Goal: Task Accomplishment & Management: Complete application form

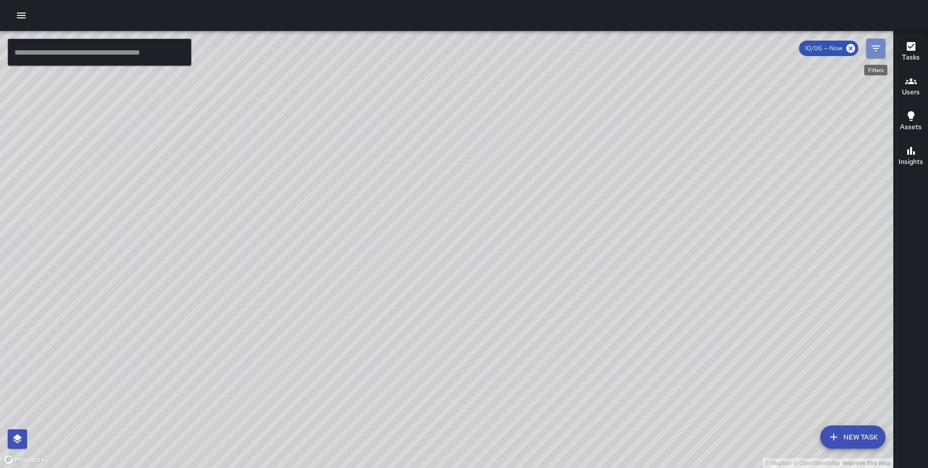
click at [879, 51] on icon "Filters" at bounding box center [876, 49] width 12 height 12
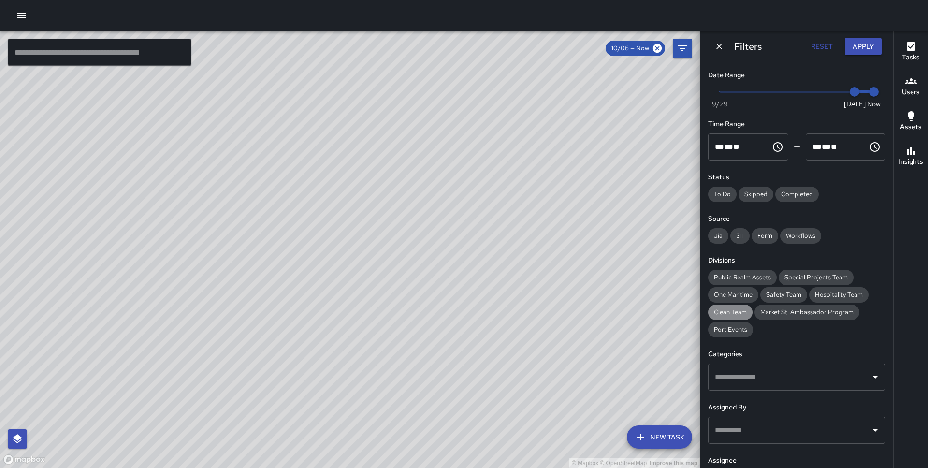
click at [724, 317] on div "Clean Team" at bounding box center [730, 311] width 44 height 15
click at [860, 51] on button "Apply" at bounding box center [862, 47] width 37 height 18
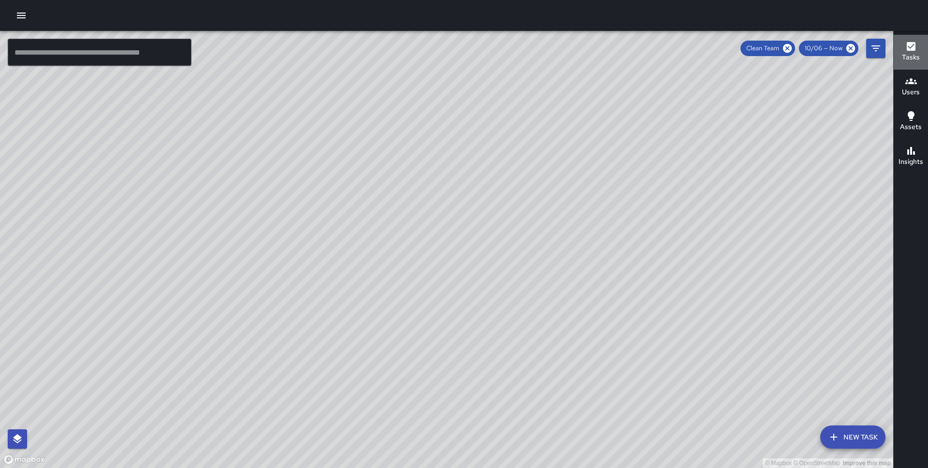
click at [911, 38] on button "Tasks" at bounding box center [910, 52] width 34 height 35
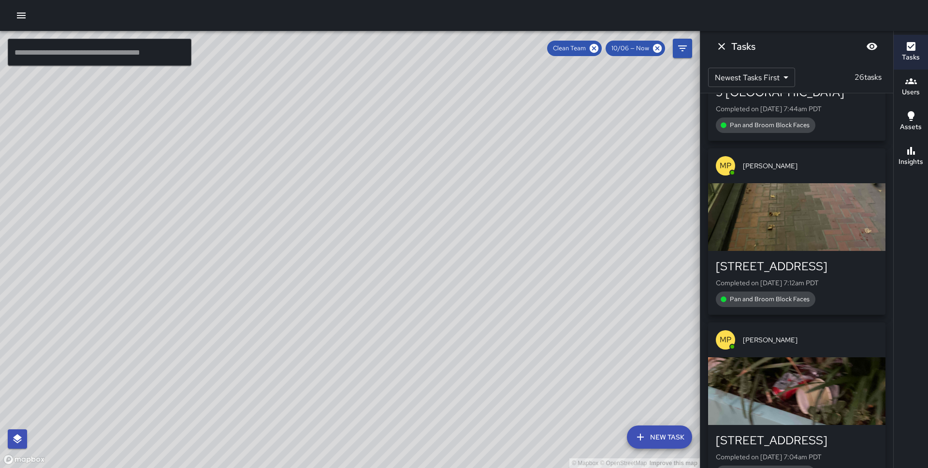
scroll to position [4187, 0]
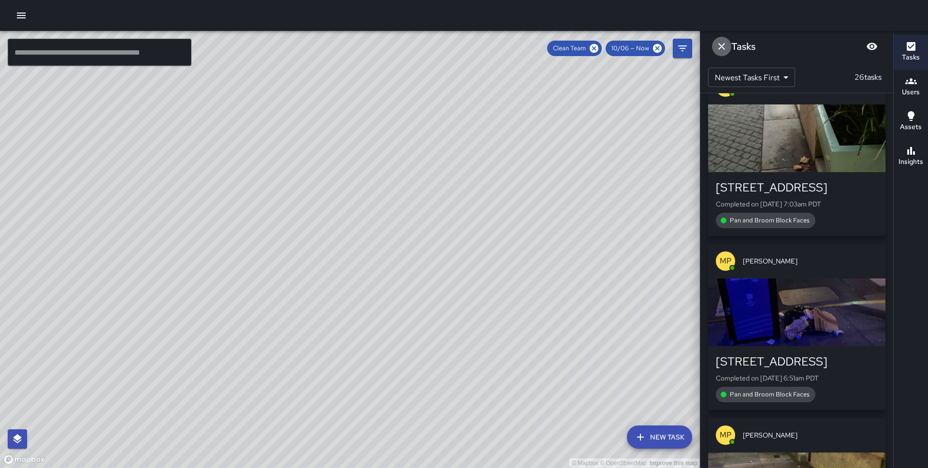
click at [719, 44] on icon "Dismiss" at bounding box center [721, 47] width 12 height 12
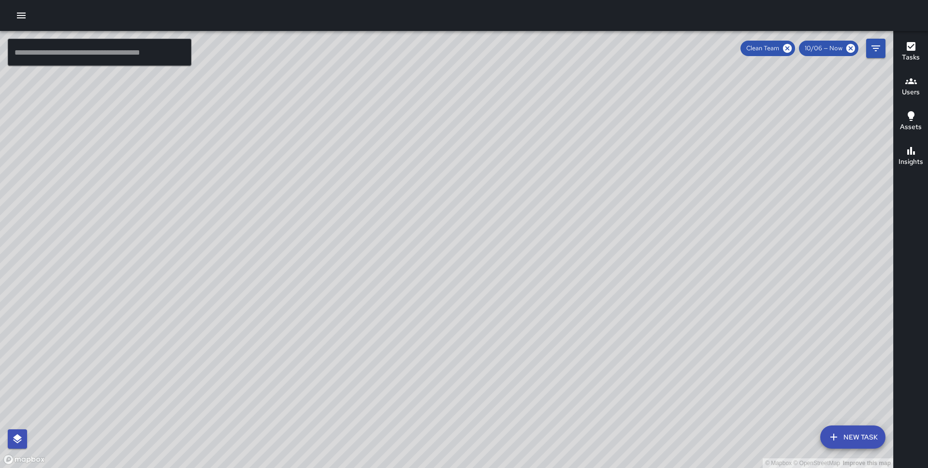
drag, startPoint x: 701, startPoint y: 149, endPoint x: 577, endPoint y: 385, distance: 266.9
click at [577, 385] on div "© Mapbox © OpenStreetMap Improve this map" at bounding box center [446, 249] width 893 height 437
drag, startPoint x: 739, startPoint y: 196, endPoint x: 487, endPoint y: 146, distance: 256.0
click at [487, 146] on div "© Mapbox © OpenStreetMap Improve this map" at bounding box center [446, 249] width 893 height 437
drag, startPoint x: 419, startPoint y: 132, endPoint x: 470, endPoint y: 155, distance: 55.6
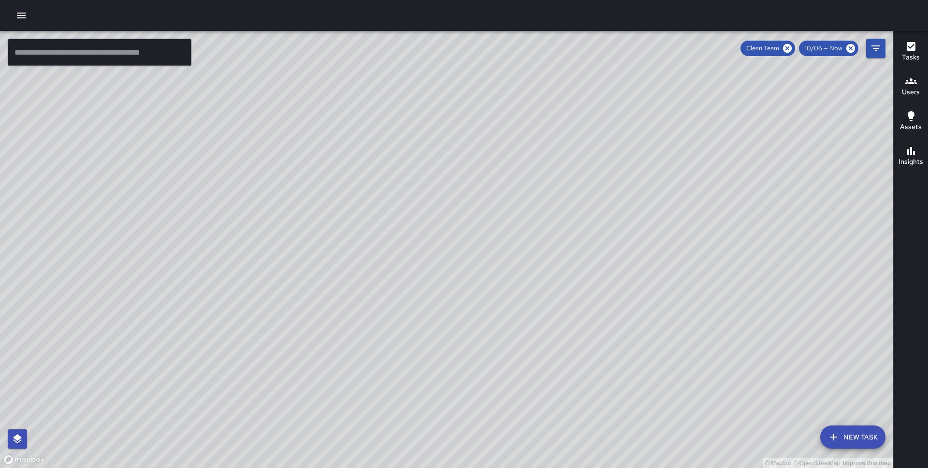
click at [470, 155] on div "© Mapbox © OpenStreetMap Improve this map" at bounding box center [446, 249] width 893 height 437
drag, startPoint x: 524, startPoint y: 145, endPoint x: 443, endPoint y: 321, distance: 193.9
click at [443, 321] on div "© Mapbox © OpenStreetMap Improve this map" at bounding box center [446, 249] width 893 height 437
click at [910, 84] on icon "button" at bounding box center [911, 81] width 12 height 12
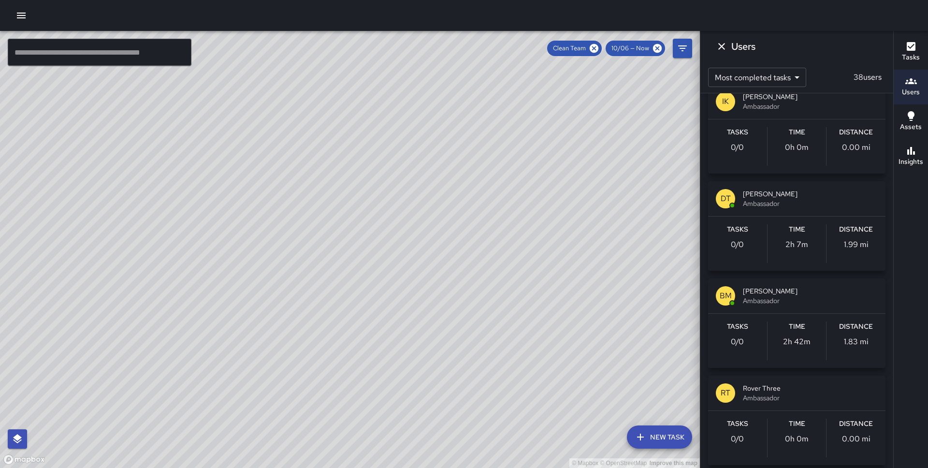
scroll to position [121, 0]
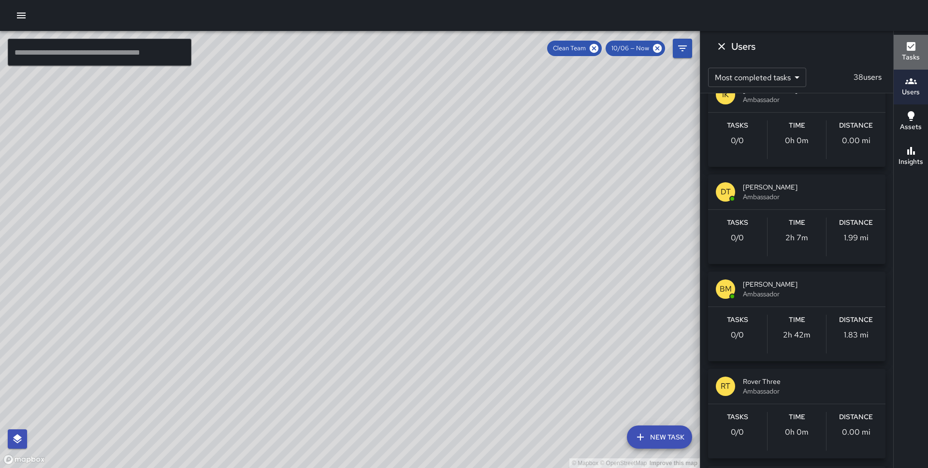
click at [911, 54] on h6 "Tasks" at bounding box center [910, 57] width 18 height 11
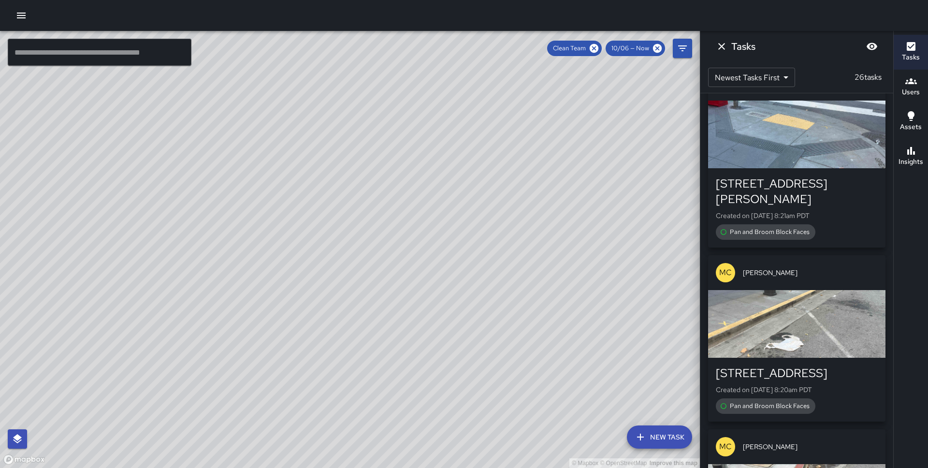
scroll to position [2718, 0]
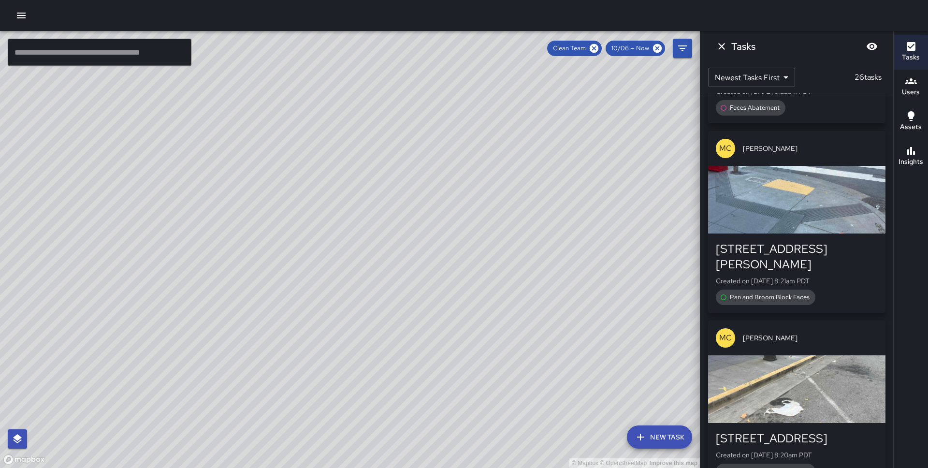
click at [723, 332] on p "MC" at bounding box center [725, 338] width 13 height 12
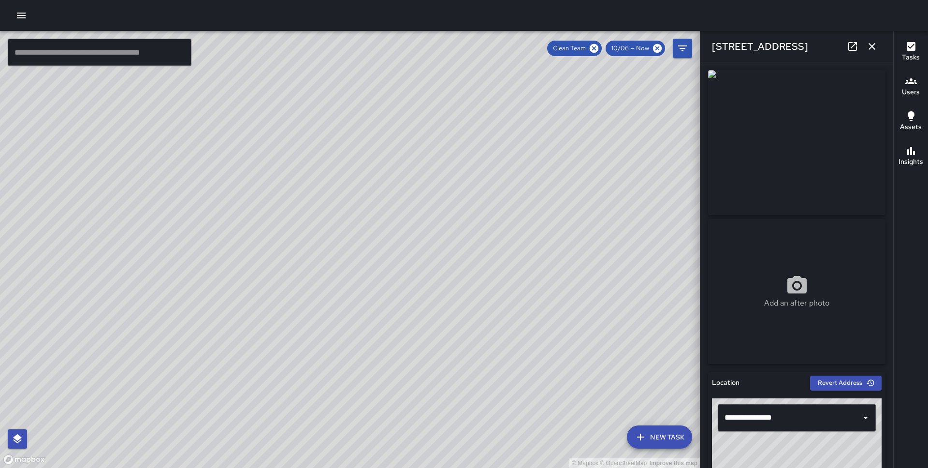
click at [871, 47] on icon "button" at bounding box center [872, 47] width 12 height 12
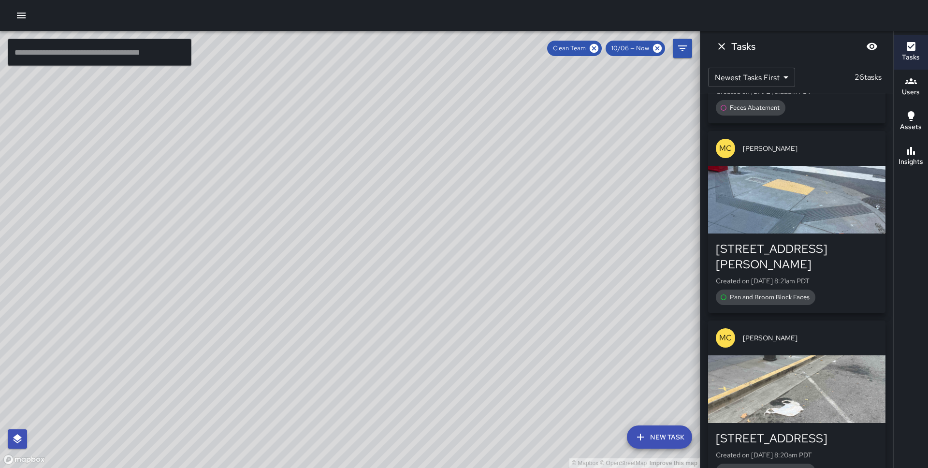
click at [601, 47] on div "Clean Team" at bounding box center [574, 48] width 55 height 15
click at [596, 47] on icon at bounding box center [593, 48] width 9 height 9
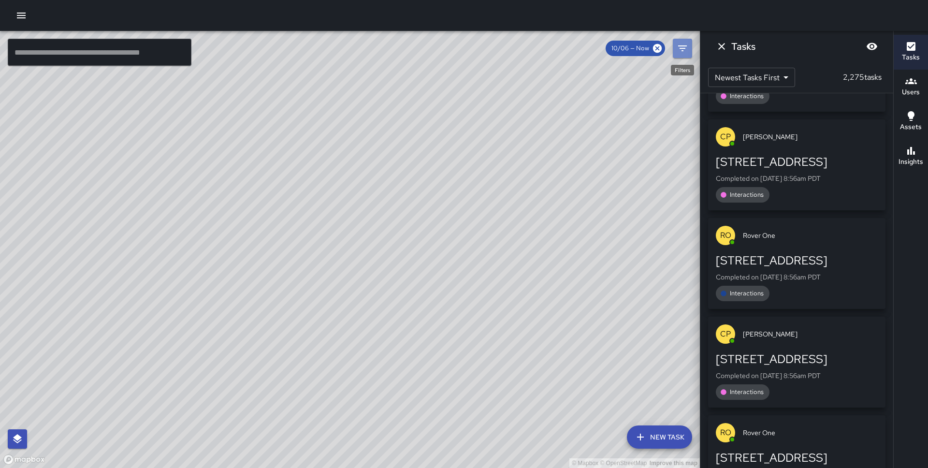
click at [675, 46] on button "Filters" at bounding box center [681, 48] width 19 height 19
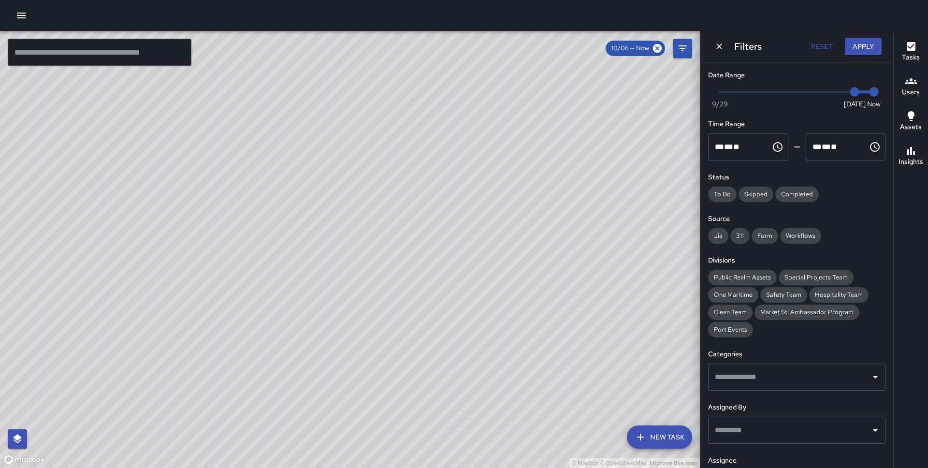
scroll to position [90, 0]
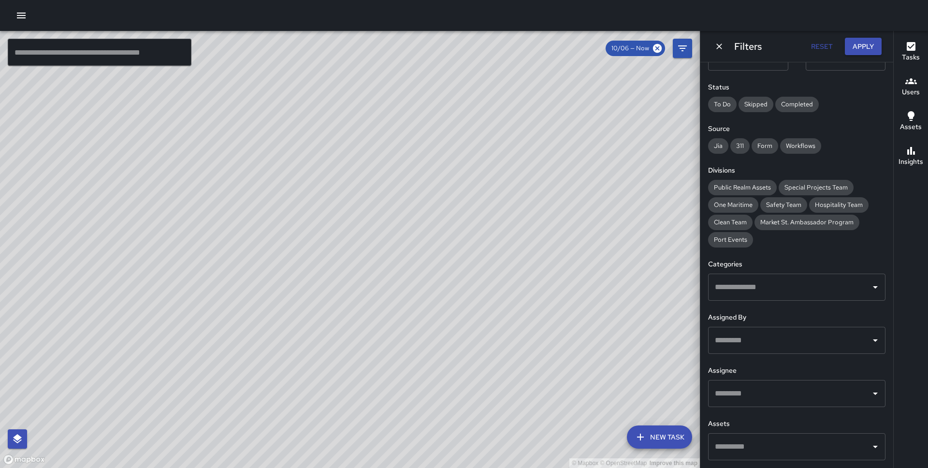
click at [755, 445] on input "text" at bounding box center [789, 446] width 154 height 18
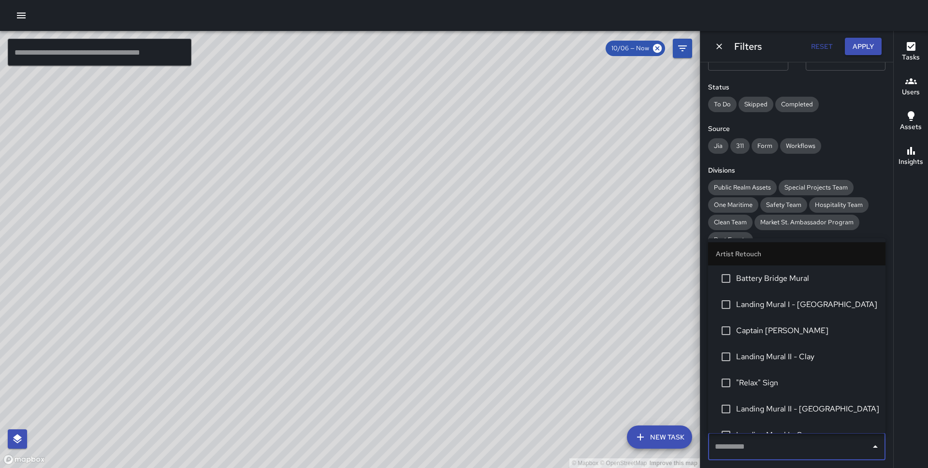
click at [848, 154] on div "Date Range Now [DATE] [DATE] 8:58 am Time Range ** * ** ** ​ ******** ** * ** *…" at bounding box center [796, 264] width 193 height 405
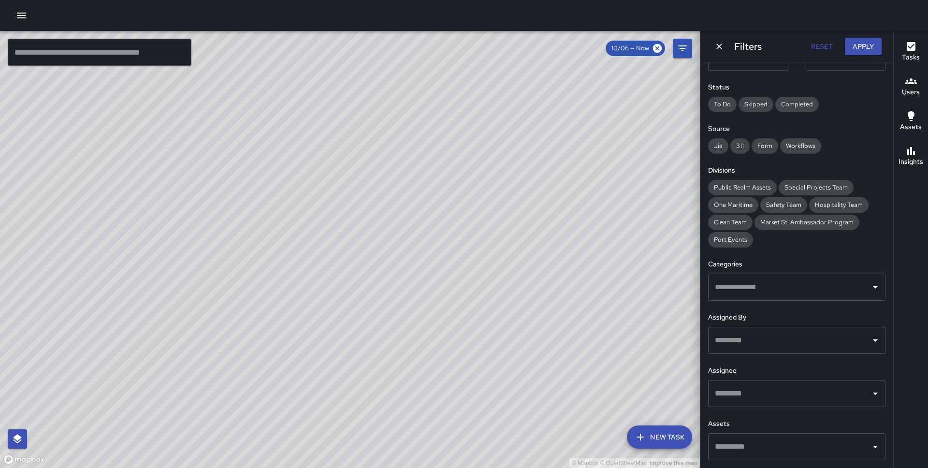
click at [755, 393] on input "text" at bounding box center [789, 393] width 154 height 18
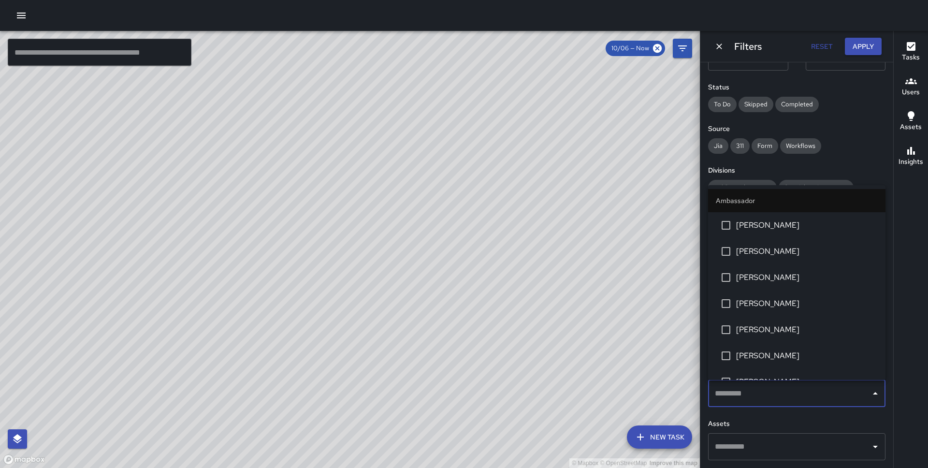
type input "*"
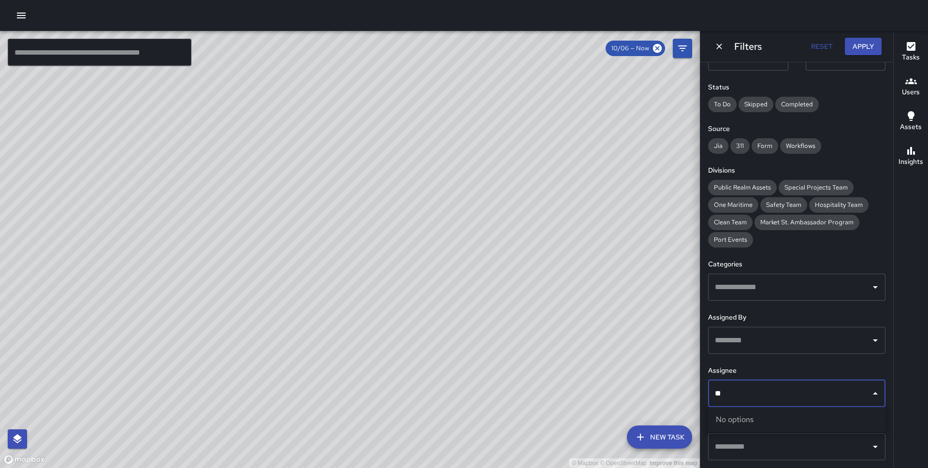
type input "***"
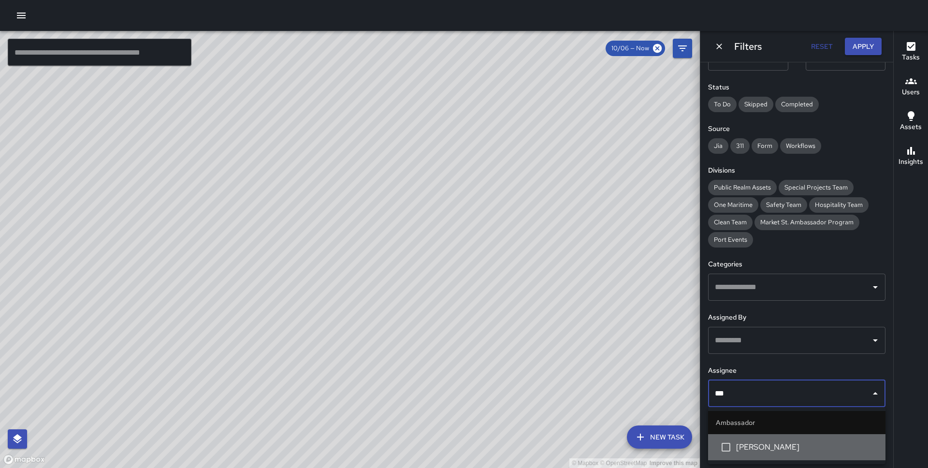
click at [757, 450] on span "[PERSON_NAME]" at bounding box center [807, 447] width 142 height 12
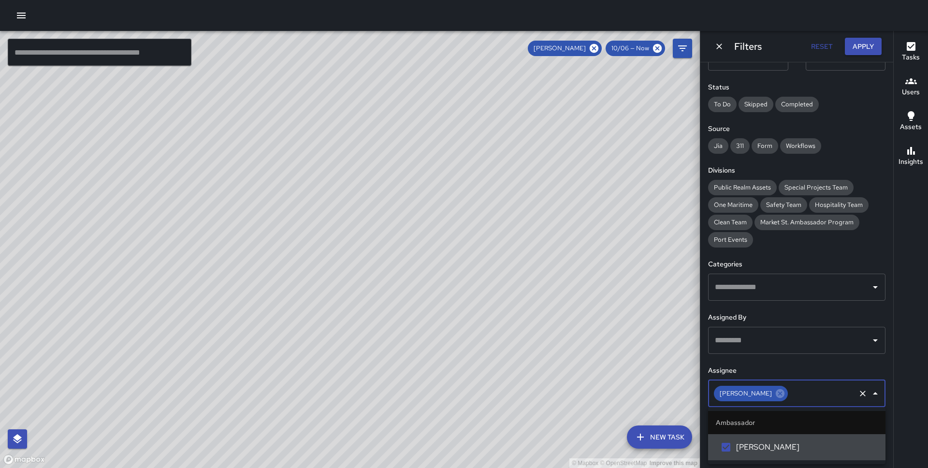
scroll to position [0, 0]
click at [871, 47] on button "Apply" at bounding box center [862, 47] width 37 height 18
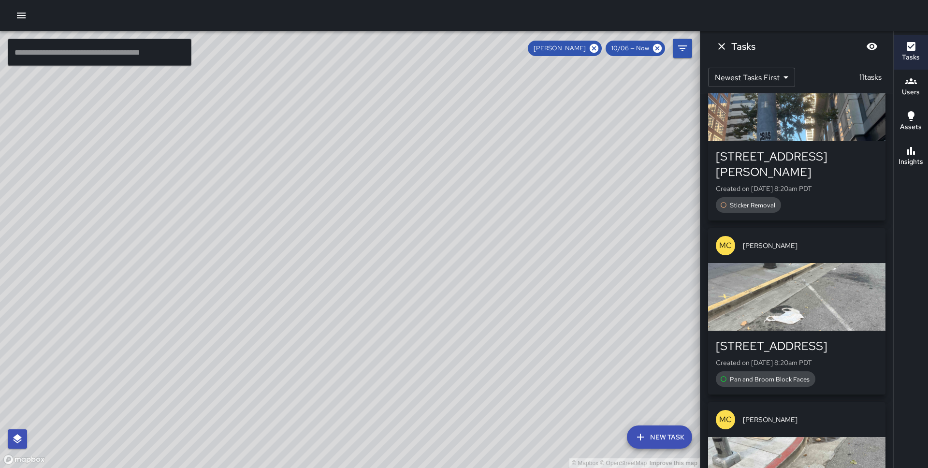
drag, startPoint x: 526, startPoint y: 209, endPoint x: 582, endPoint y: 301, distance: 107.8
click at [582, 301] on div "© Mapbox © OpenStreetMap Improve this map" at bounding box center [350, 249] width 700 height 437
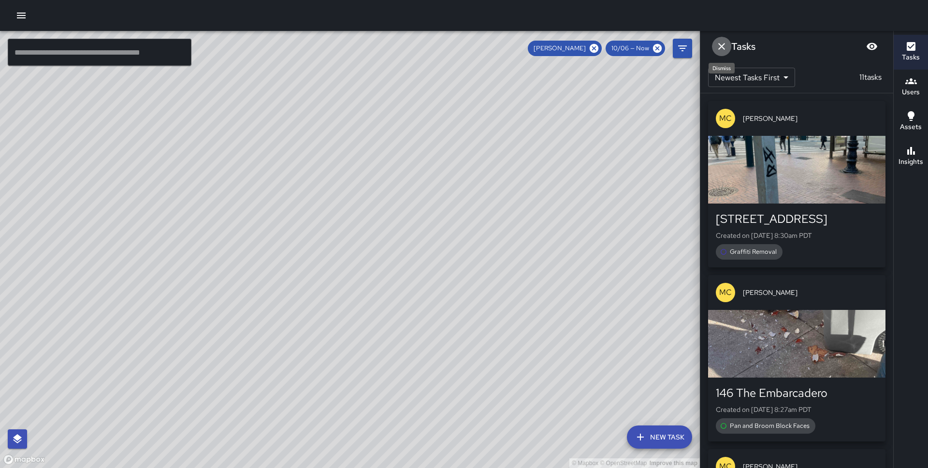
click at [717, 47] on icon "Dismiss" at bounding box center [721, 47] width 12 height 12
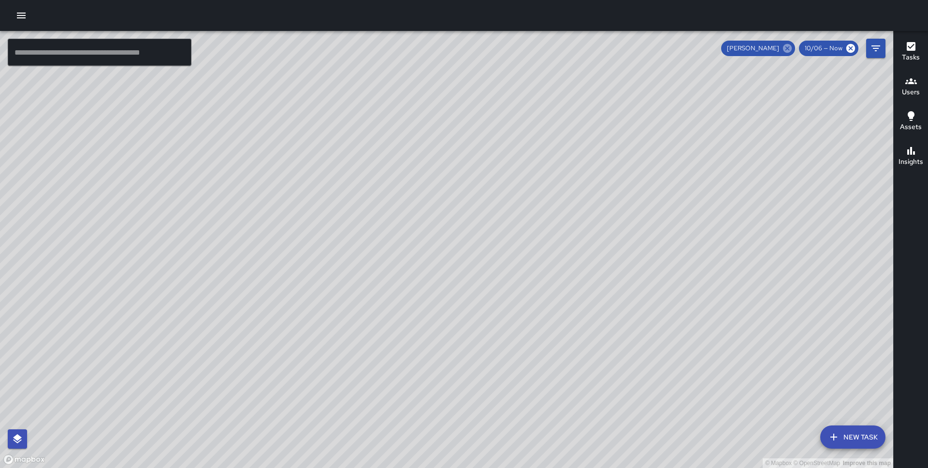
click at [787, 48] on icon at bounding box center [787, 48] width 11 height 11
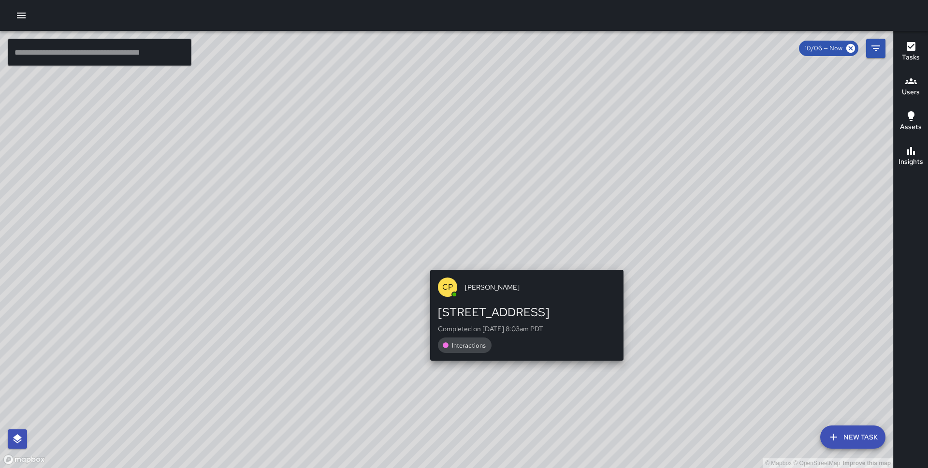
click at [522, 262] on div "© Mapbox © OpenStreetMap Improve this map CP [PERSON_NAME] [STREET_ADDRESS] Com…" at bounding box center [446, 249] width 893 height 437
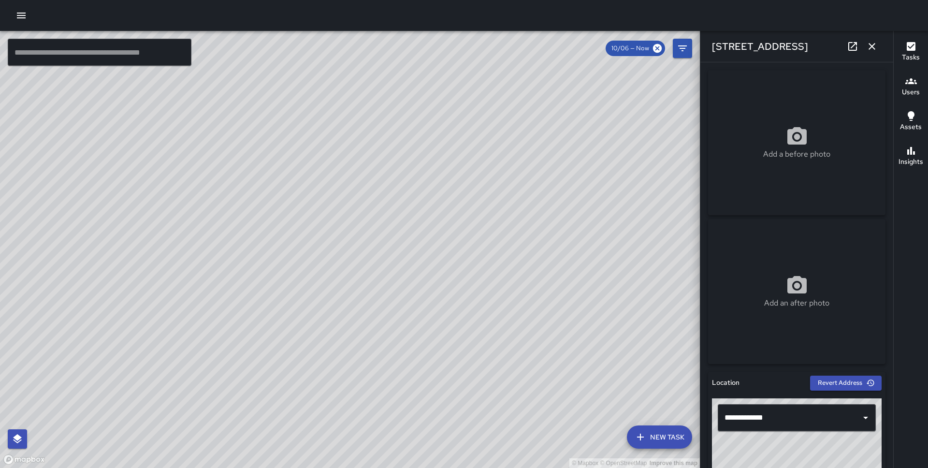
click at [877, 48] on icon "button" at bounding box center [872, 47] width 12 height 12
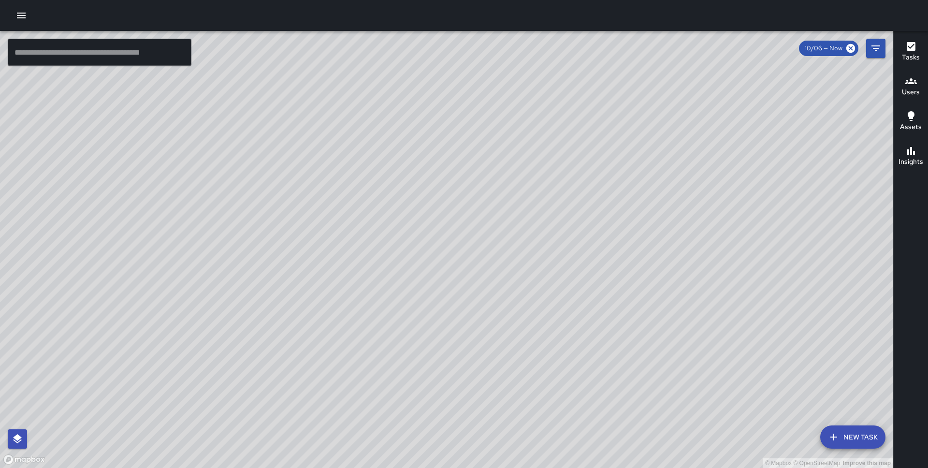
click at [21, 11] on icon "button" at bounding box center [21, 16] width 12 height 12
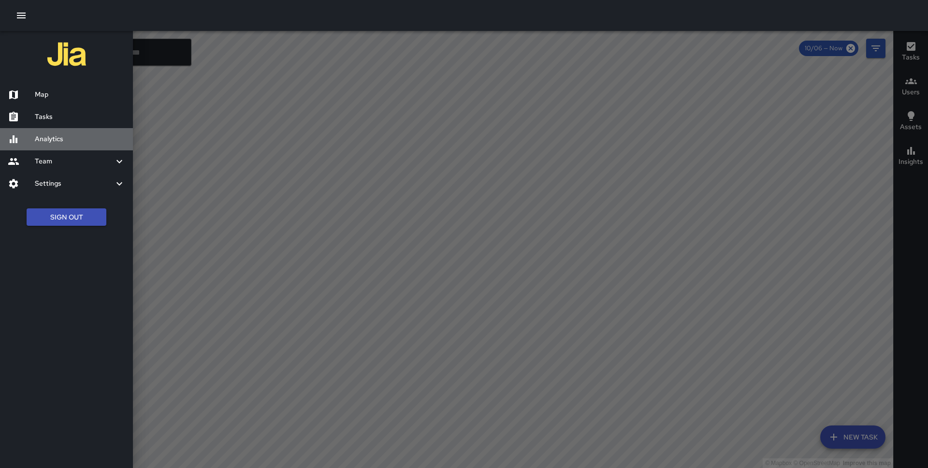
click at [45, 136] on h6 "Analytics" at bounding box center [80, 139] width 90 height 11
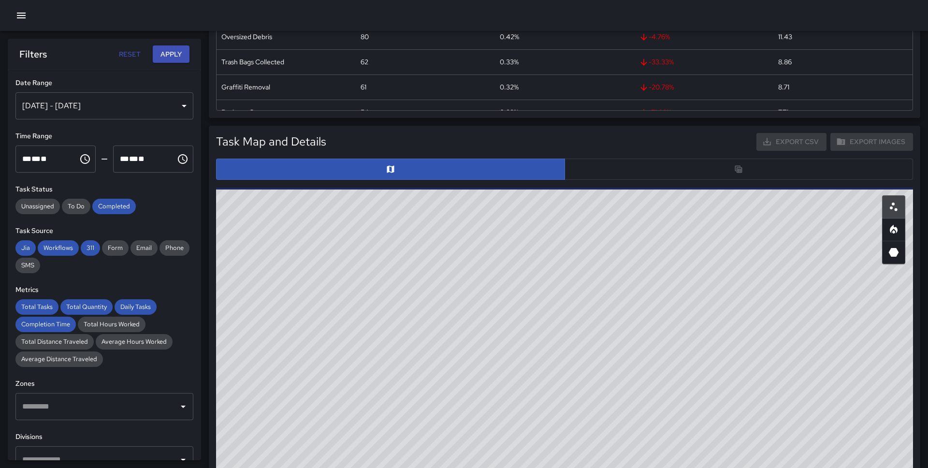
scroll to position [390, 0]
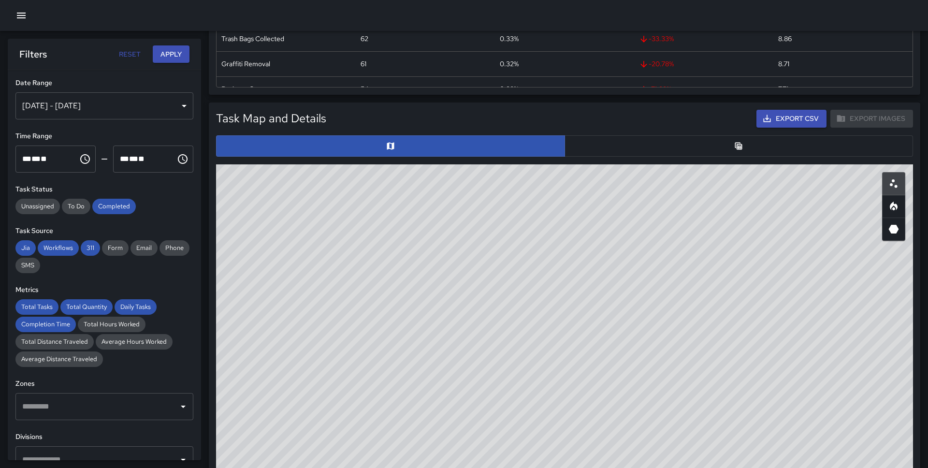
click at [662, 138] on button "button" at bounding box center [738, 145] width 349 height 21
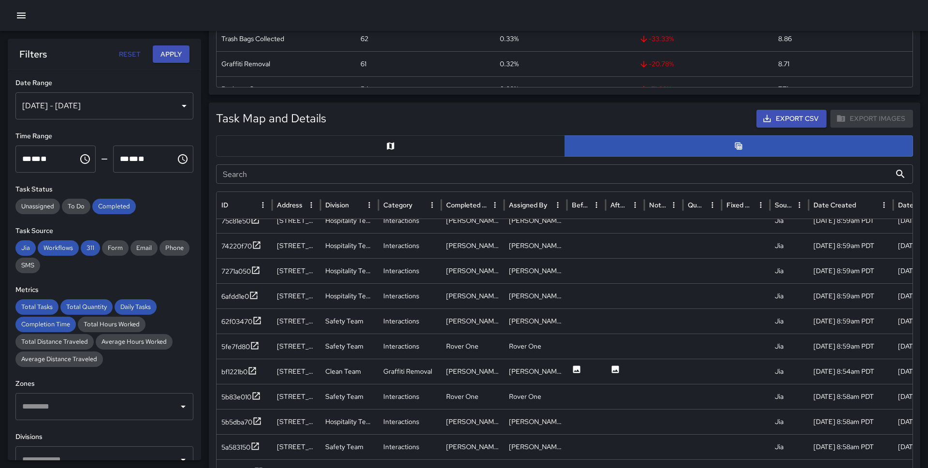
scroll to position [269, 0]
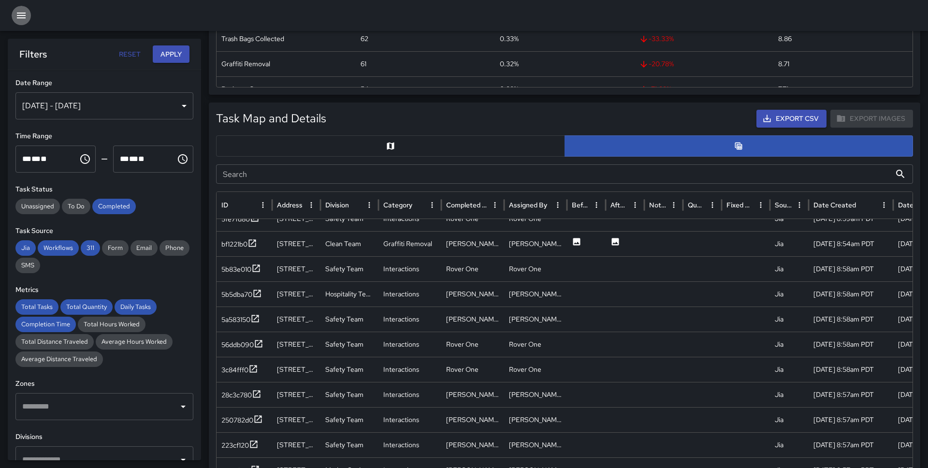
click at [26, 16] on icon "button" at bounding box center [21, 16] width 12 height 12
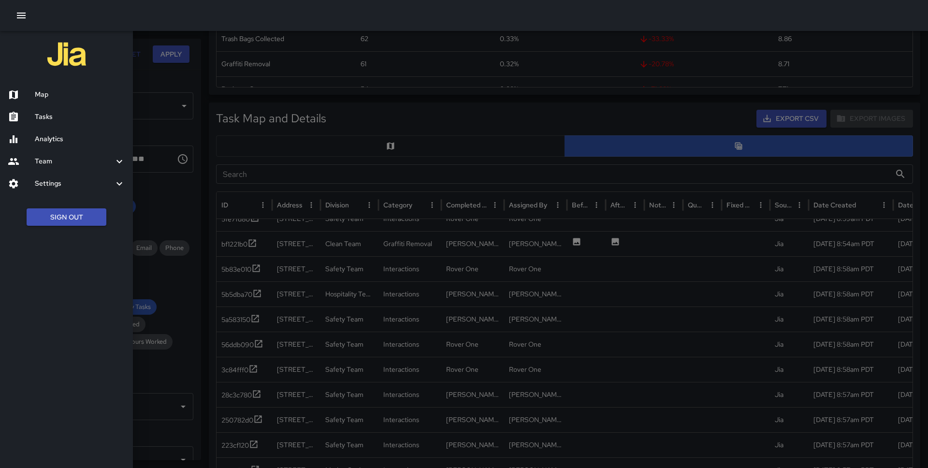
click at [62, 90] on h6 "Map" at bounding box center [80, 94] width 90 height 11
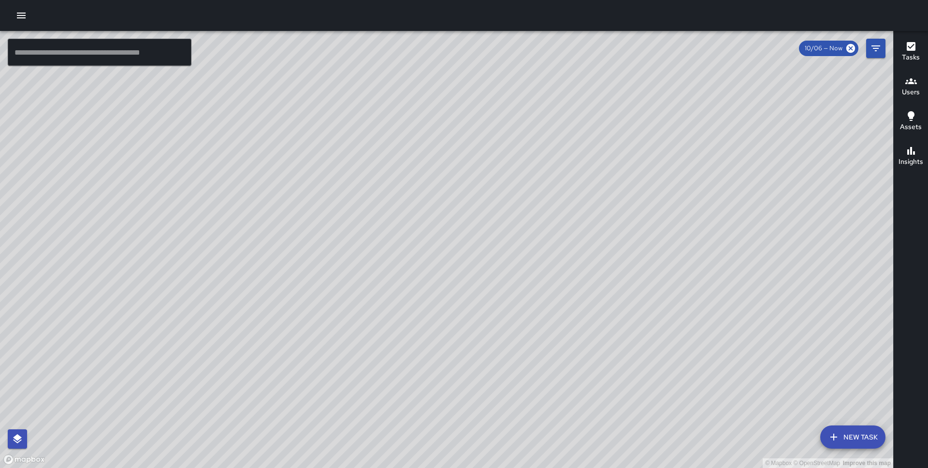
drag, startPoint x: 420, startPoint y: 231, endPoint x: 657, endPoint y: 22, distance: 316.3
click at [657, 22] on div "© Mapbox © OpenStreetMap Improve this map ​ New Task 10/06 — Now Map Layers Tas…" at bounding box center [464, 234] width 928 height 468
click at [25, 24] on div at bounding box center [464, 15] width 928 height 31
click at [22, 14] on icon "button" at bounding box center [21, 16] width 12 height 12
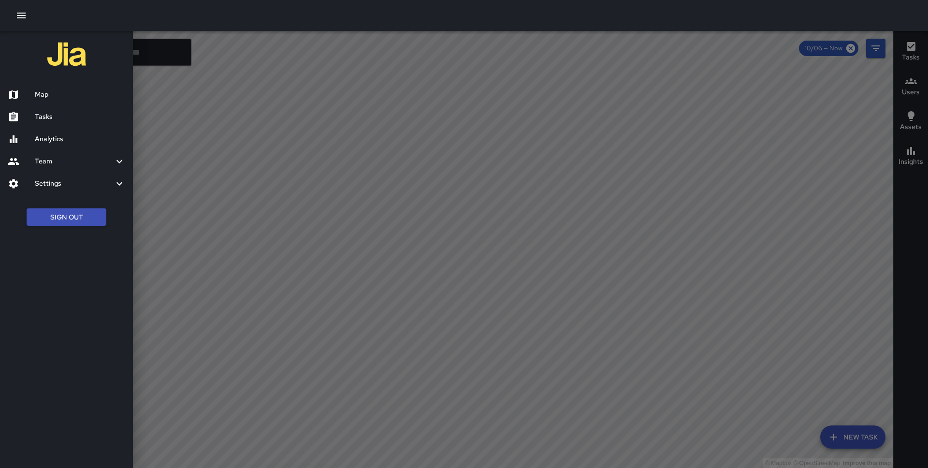
click at [59, 181] on h6 "Settings" at bounding box center [74, 183] width 79 height 11
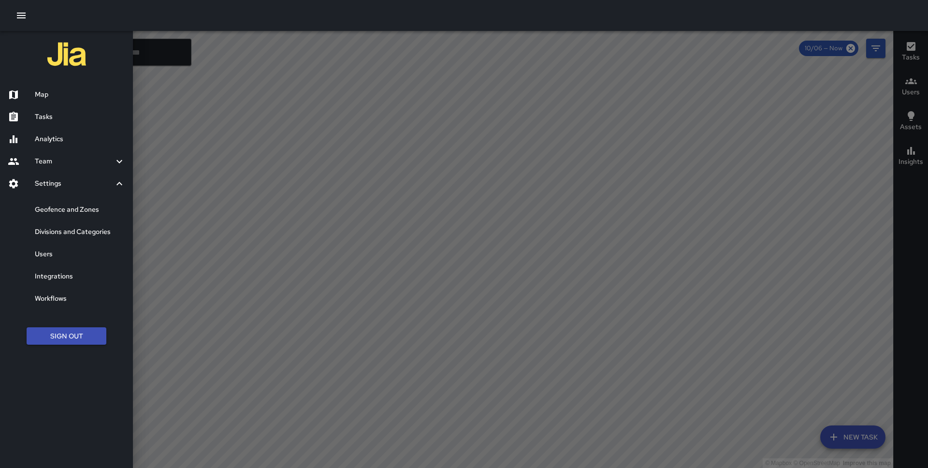
click at [65, 253] on h6 "Users" at bounding box center [80, 254] width 90 height 11
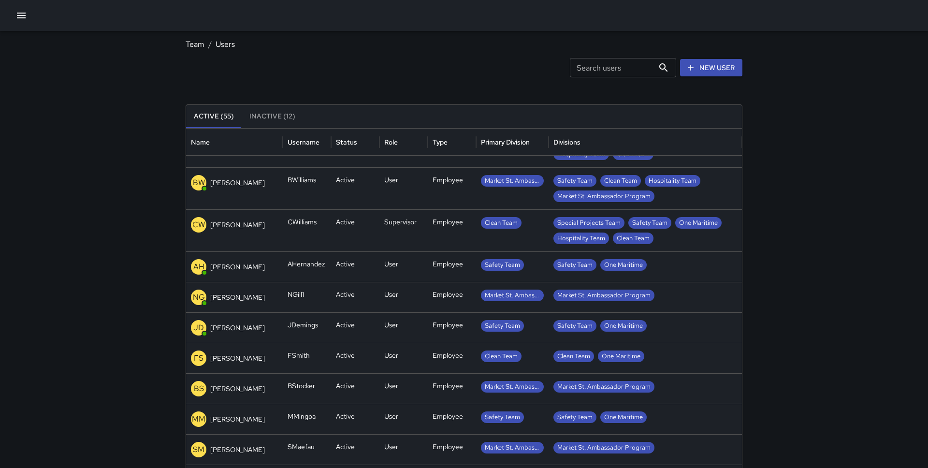
scroll to position [438, 0]
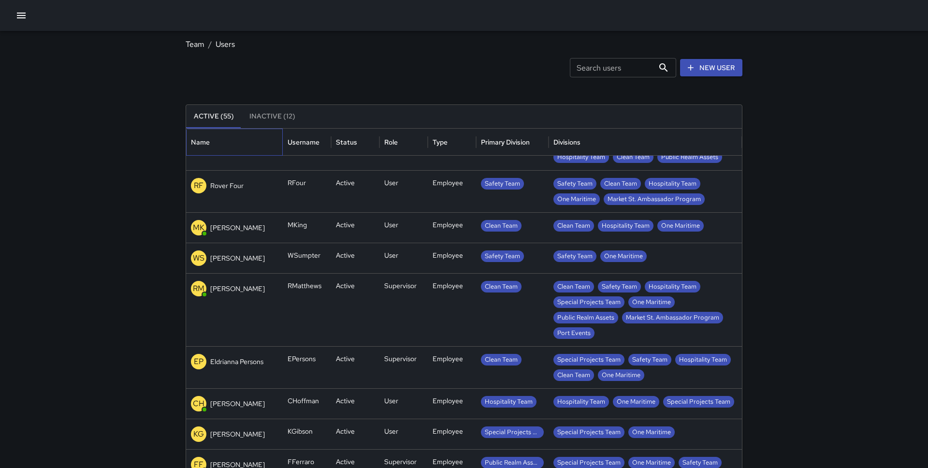
click at [235, 144] on div "Name" at bounding box center [234, 142] width 87 height 27
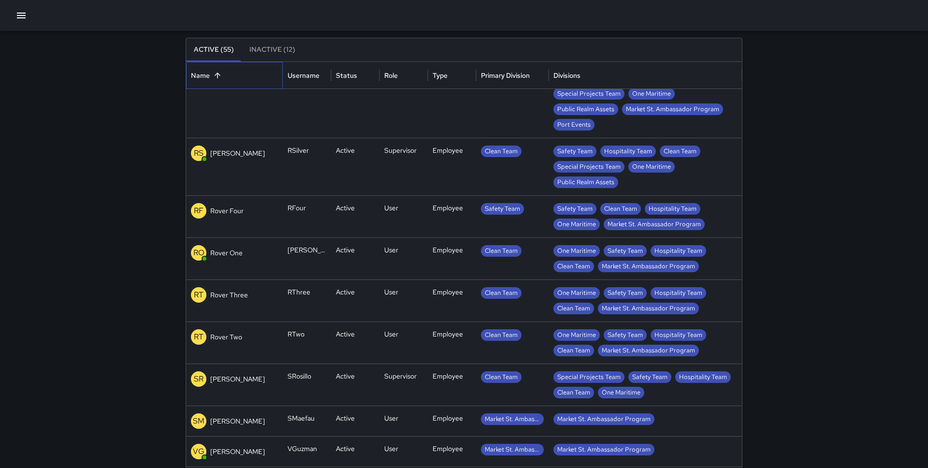
scroll to position [1554, 0]
click at [21, 19] on icon "button" at bounding box center [21, 16] width 12 height 12
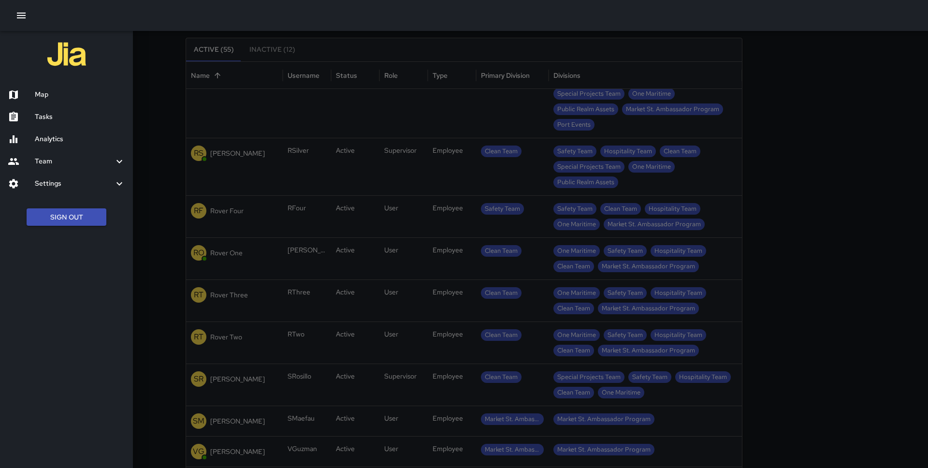
click at [34, 47] on div at bounding box center [66, 55] width 133 height 49
click at [37, 89] on h6 "Map" at bounding box center [80, 94] width 90 height 11
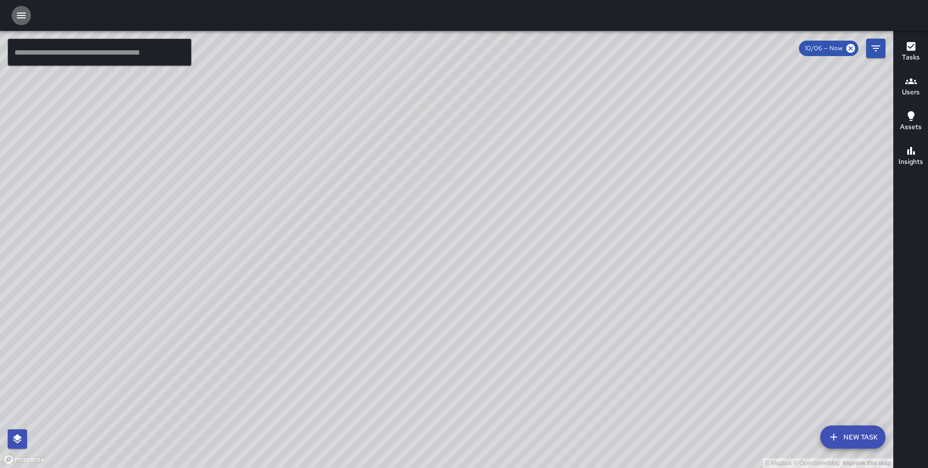
click at [23, 11] on icon "button" at bounding box center [21, 16] width 12 height 12
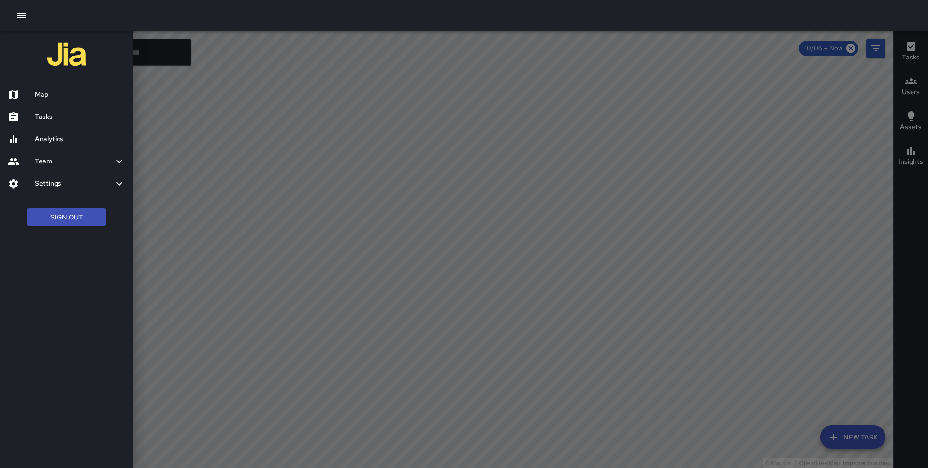
click at [315, 231] on div at bounding box center [464, 234] width 928 height 468
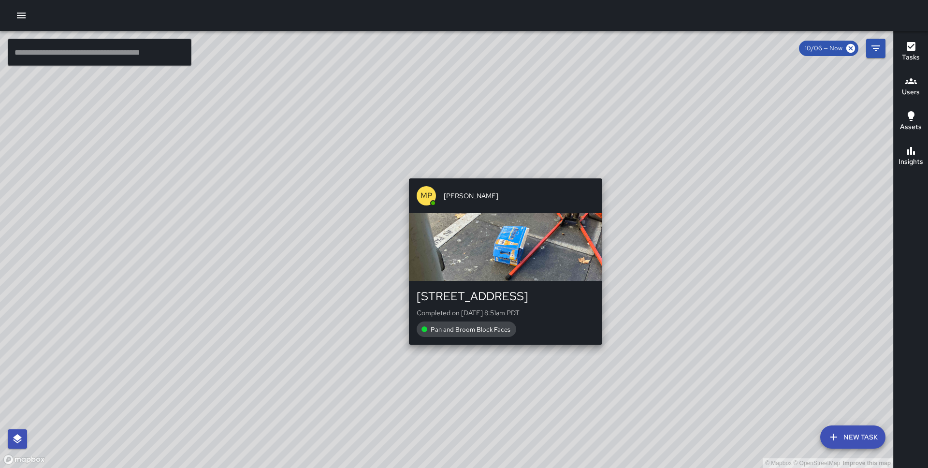
click at [502, 172] on div "© Mapbox © OpenStreetMap Improve this map MP [PERSON_NAME] [STREET_ADDRESS] Com…" at bounding box center [446, 249] width 893 height 437
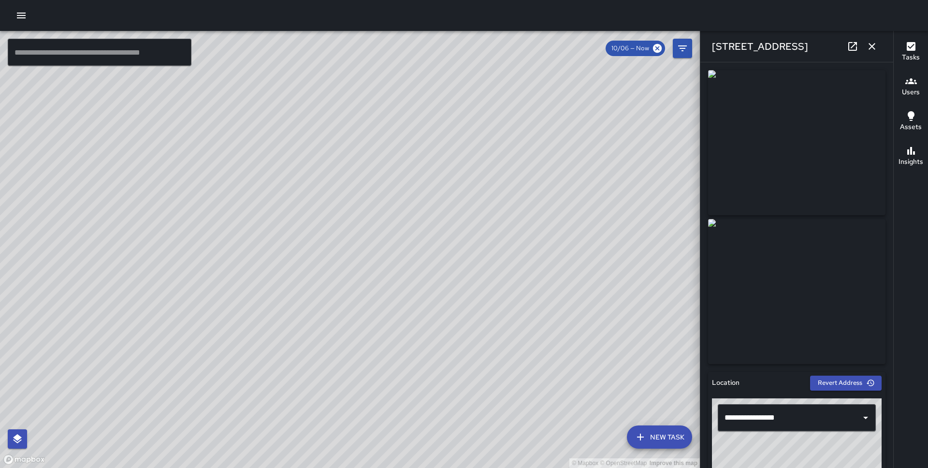
click at [371, 244] on div "© Mapbox © OpenStreetMap Improve this map MP [PERSON_NAME][GEOGRAPHIC_DATA][STR…" at bounding box center [350, 249] width 700 height 437
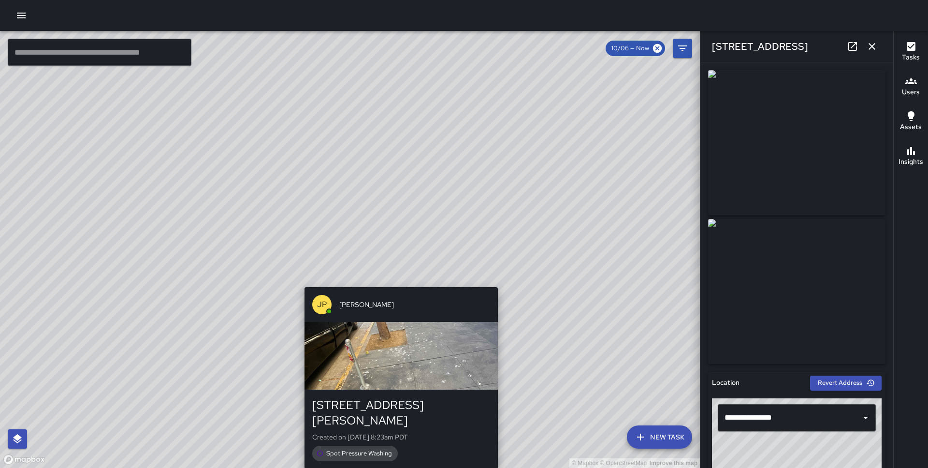
click at [399, 284] on div "JP [PERSON_NAME] [GEOGRAPHIC_DATA][PERSON_NAME] Created on [DATE] 8:23am PDT Sp…" at bounding box center [400, 377] width 201 height 189
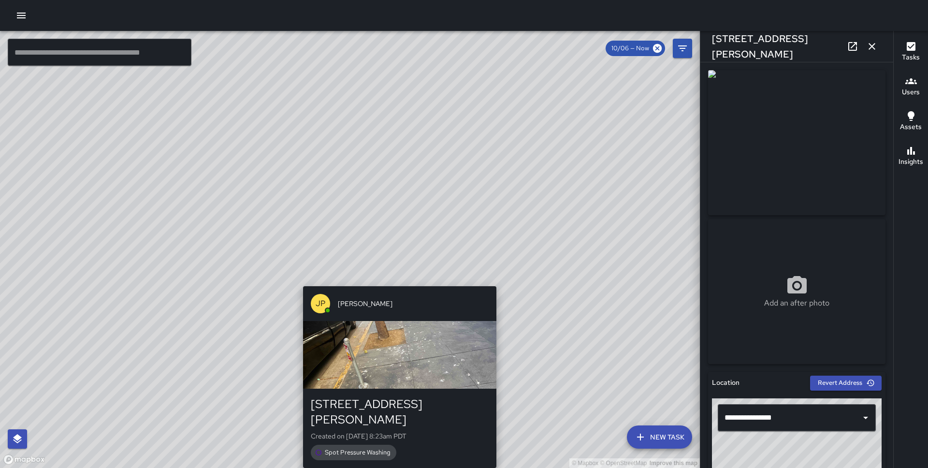
type input "**********"
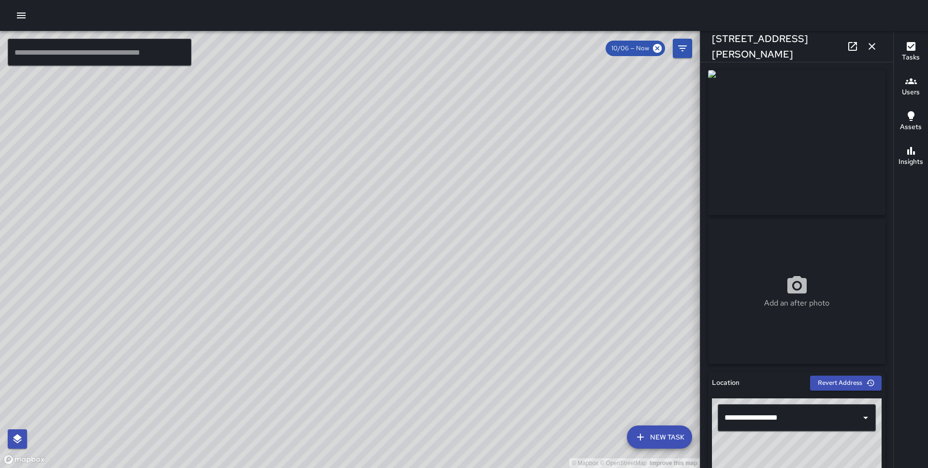
drag, startPoint x: 155, startPoint y: 291, endPoint x: 399, endPoint y: 243, distance: 249.2
click at [399, 243] on div "© Mapbox © OpenStreetMap Improve this map" at bounding box center [350, 249] width 700 height 437
drag, startPoint x: 383, startPoint y: 304, endPoint x: 434, endPoint y: 225, distance: 94.6
click at [434, 225] on div "© Mapbox © OpenStreetMap Improve this map" at bounding box center [350, 249] width 700 height 437
click at [14, 7] on div at bounding box center [464, 15] width 928 height 31
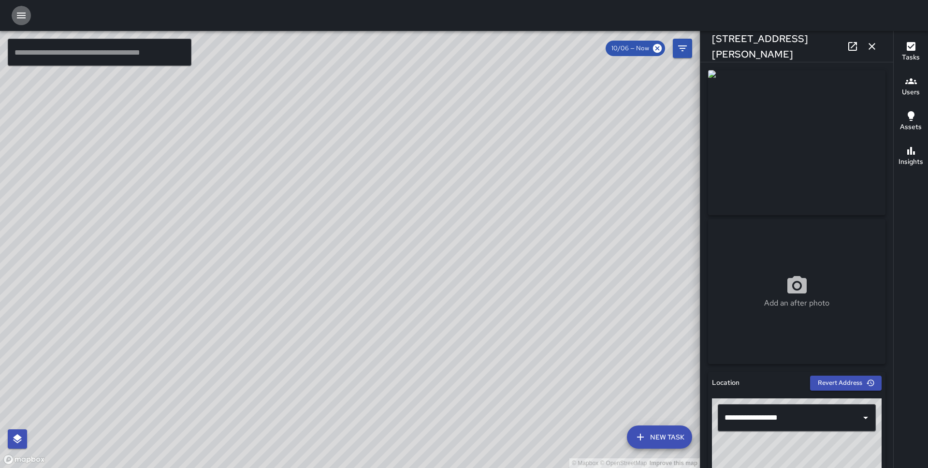
click at [16, 12] on icon "button" at bounding box center [21, 16] width 12 height 12
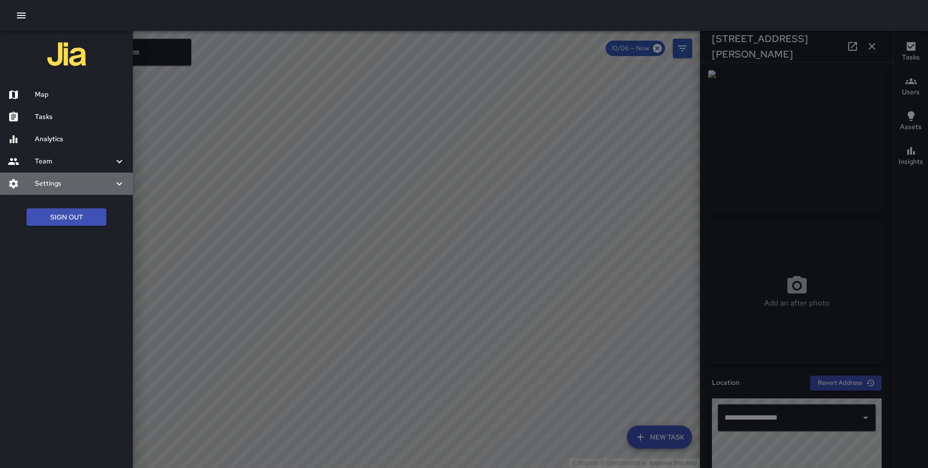
click at [41, 178] on h6 "Settings" at bounding box center [74, 183] width 79 height 11
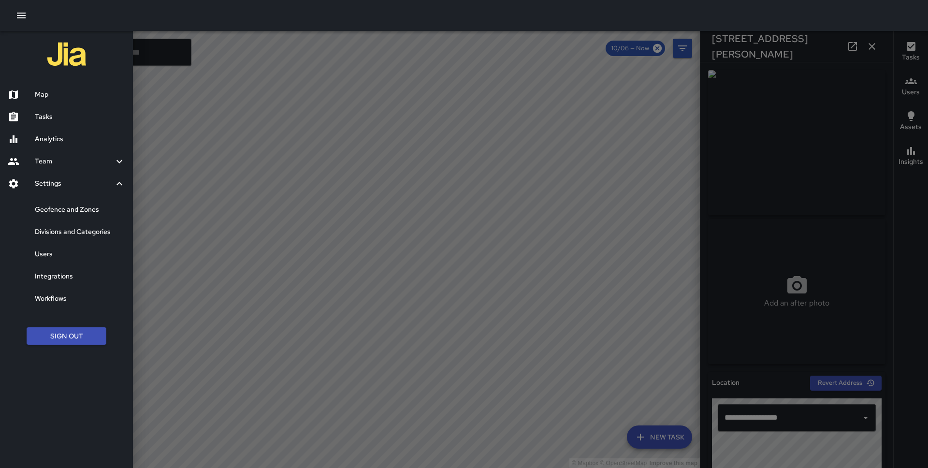
click at [51, 252] on h6 "Users" at bounding box center [80, 254] width 90 height 11
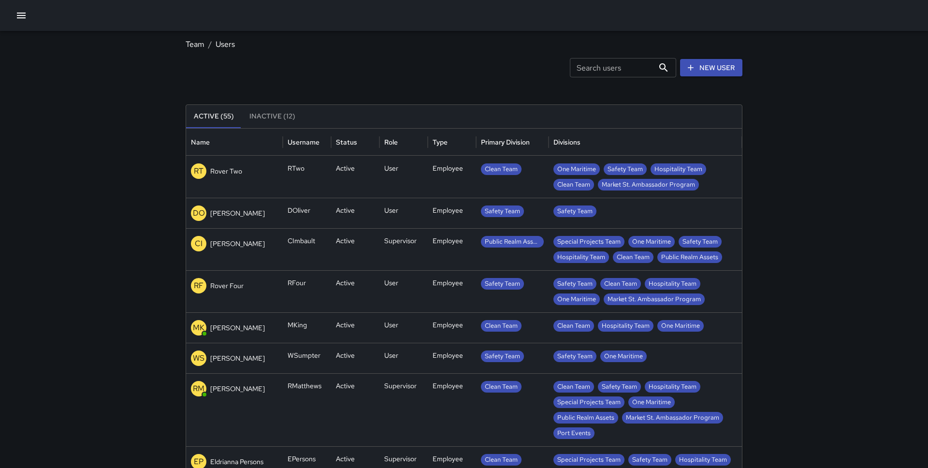
click at [693, 68] on icon at bounding box center [691, 68] width 10 height 10
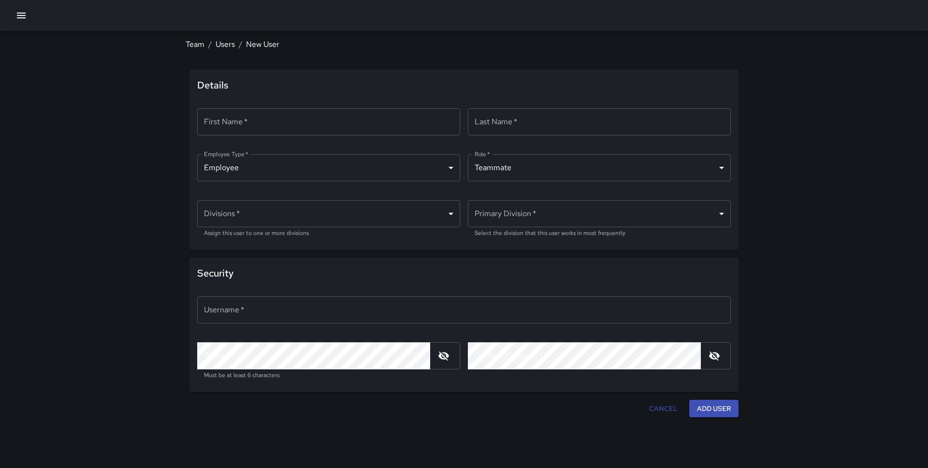
click at [340, 126] on input "First Name   *" at bounding box center [328, 121] width 263 height 27
type input "*******"
type input "******"
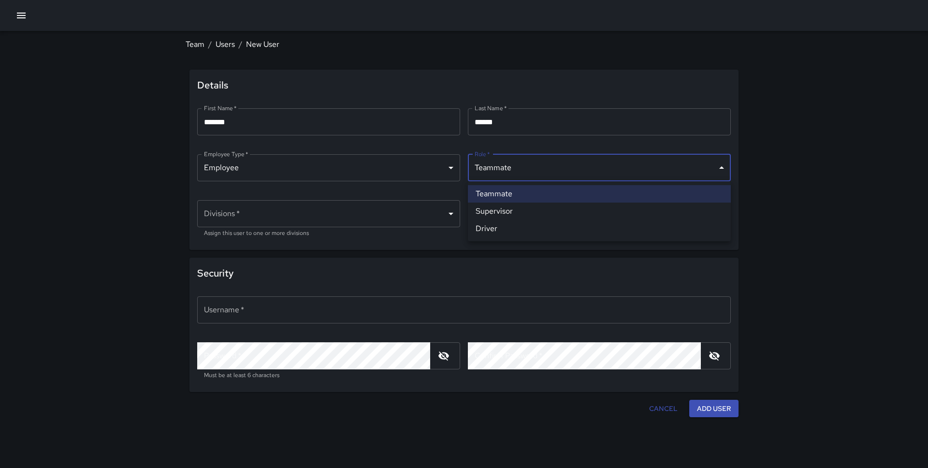
click at [505, 168] on body "Team / Users / New User Details First Name   * ******* First Name   * ​ Last Na…" at bounding box center [464, 234] width 928 height 468
click at [461, 138] on div at bounding box center [464, 234] width 928 height 468
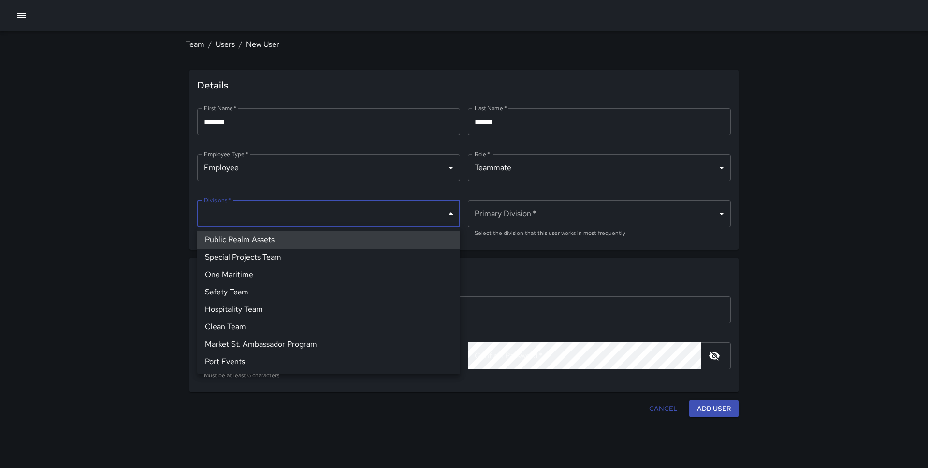
click at [387, 215] on body "Team / Users / New User Details First Name   * ******* First Name   * ​ Last Na…" at bounding box center [464, 234] width 928 height 468
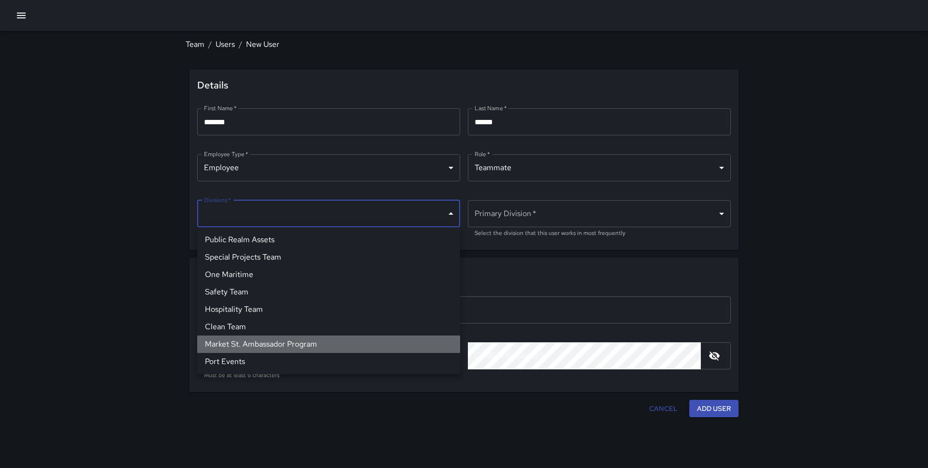
click at [274, 343] on li "Market St. Ambassador Program" at bounding box center [328, 343] width 263 height 17
type input "**********"
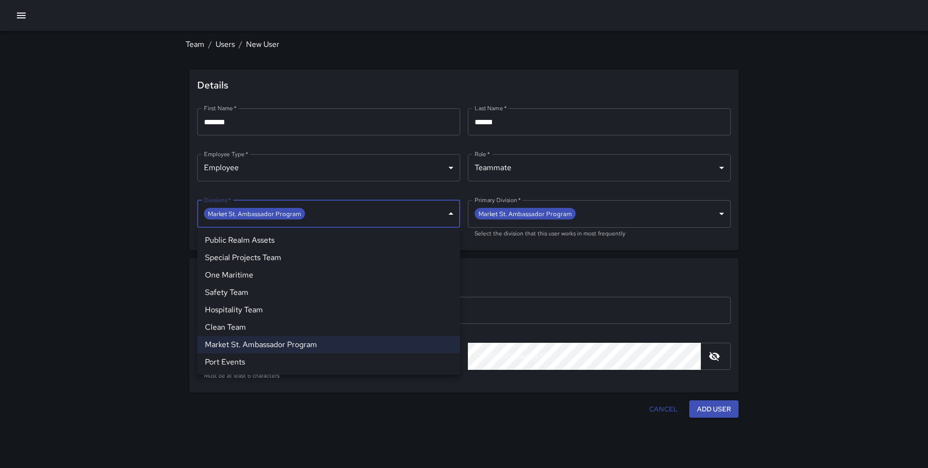
click at [471, 238] on div at bounding box center [464, 234] width 928 height 468
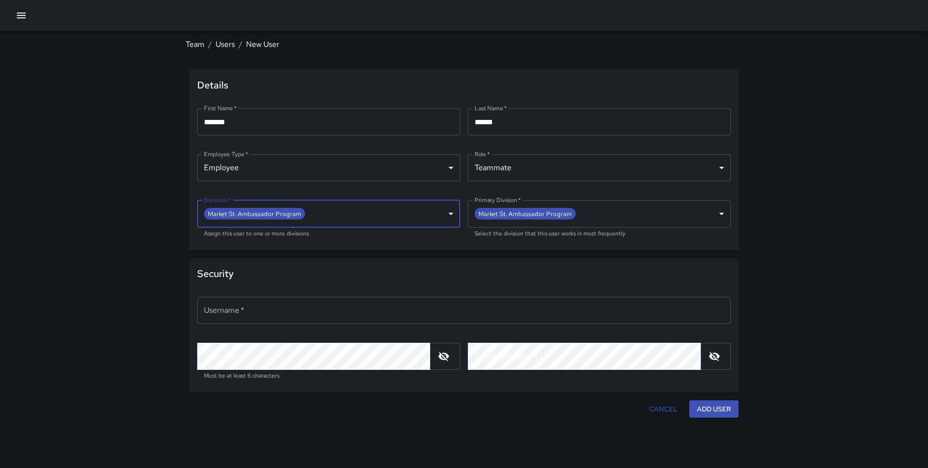
click at [271, 313] on input "Username   *" at bounding box center [463, 310] width 533 height 27
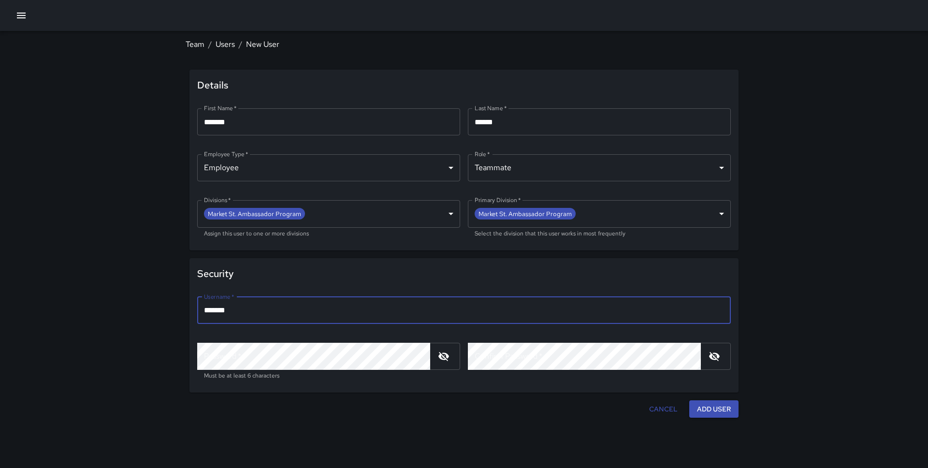
click at [238, 307] on input "*******" at bounding box center [463, 310] width 533 height 27
type input "*******"
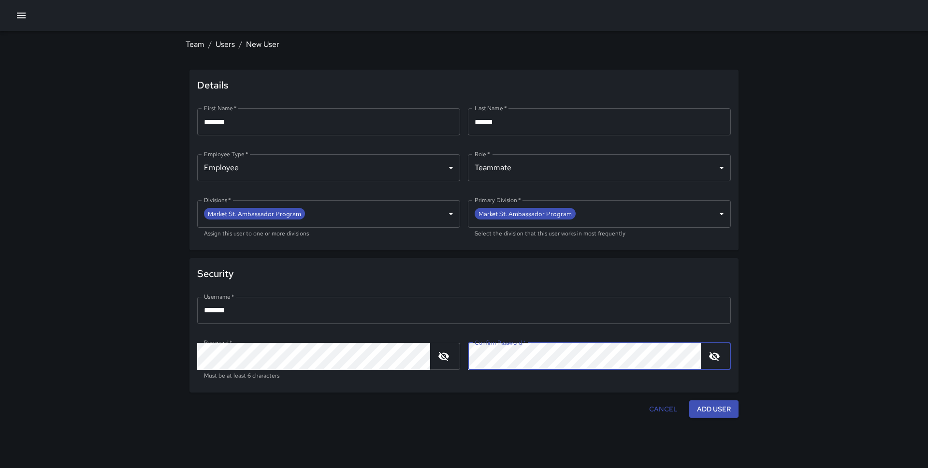
click at [440, 356] on icon "button" at bounding box center [443, 356] width 11 height 9
click at [837, 299] on div "**********" at bounding box center [464, 234] width 928 height 468
click at [721, 407] on button "Add User" at bounding box center [713, 409] width 49 height 18
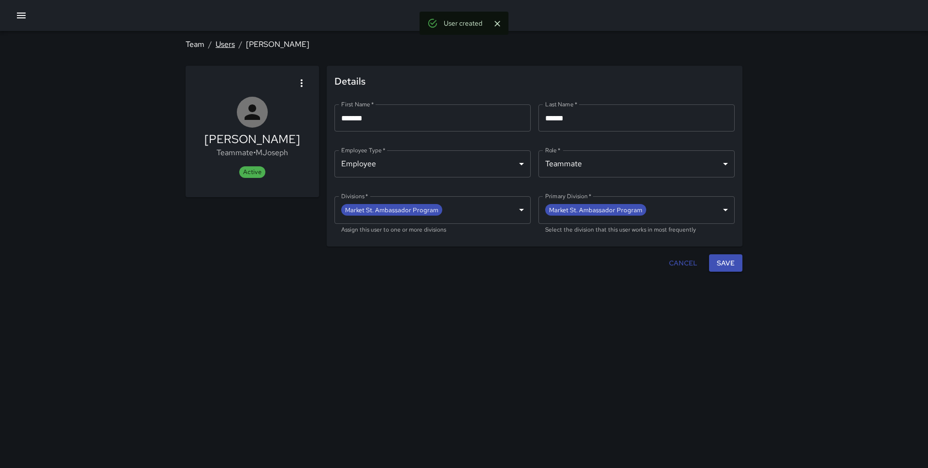
click at [223, 44] on link "Users" at bounding box center [224, 44] width 19 height 10
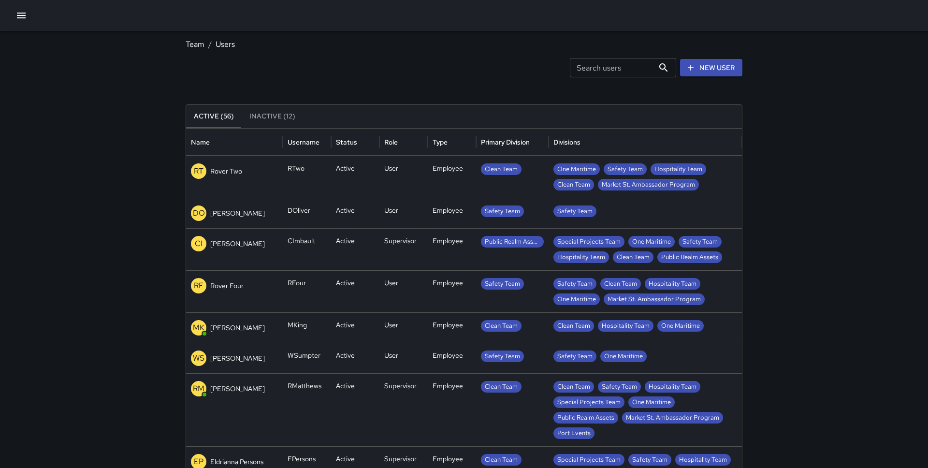
click at [21, 15] on icon "button" at bounding box center [21, 16] width 9 height 6
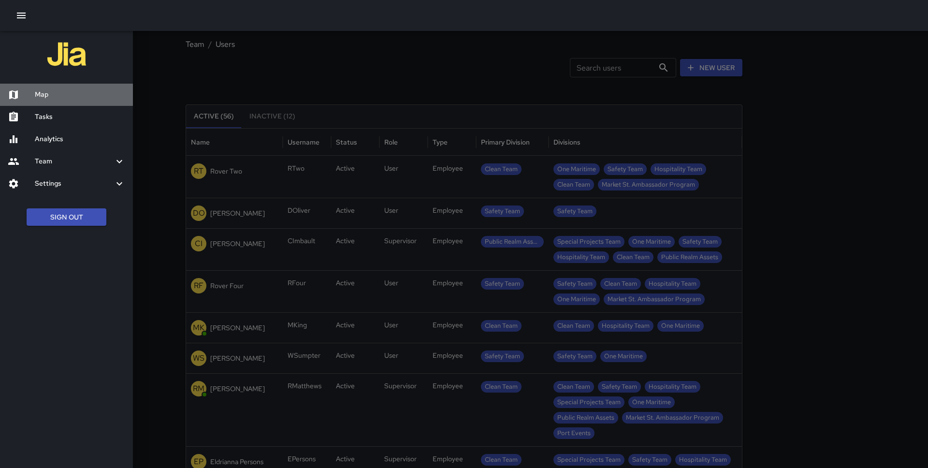
click at [47, 95] on h6 "Map" at bounding box center [80, 94] width 90 height 11
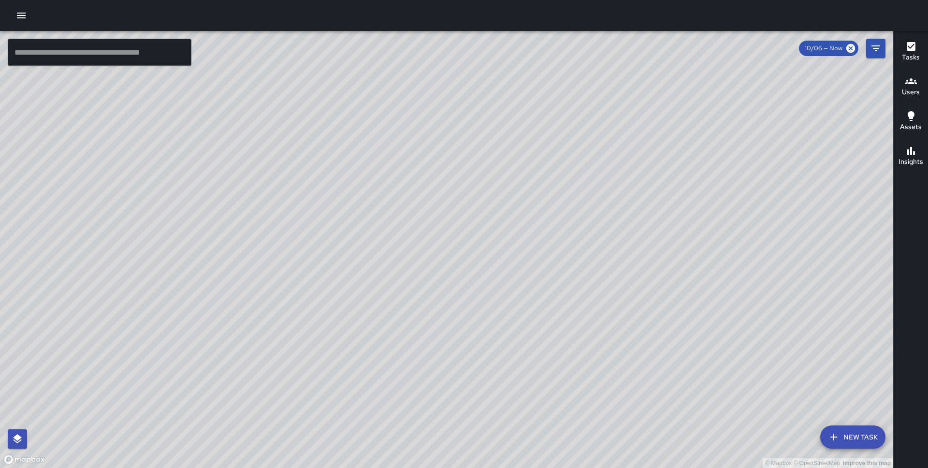
click at [359, 309] on div "© Mapbox © OpenStreetMap Improve this map" at bounding box center [446, 249] width 893 height 437
click at [359, 307] on div "© Mapbox © OpenStreetMap Improve this map" at bounding box center [446, 249] width 893 height 437
click at [283, 328] on div "© Mapbox © OpenStreetMap Improve this map" at bounding box center [446, 249] width 893 height 437
drag, startPoint x: 283, startPoint y: 328, endPoint x: 356, endPoint y: 196, distance: 151.4
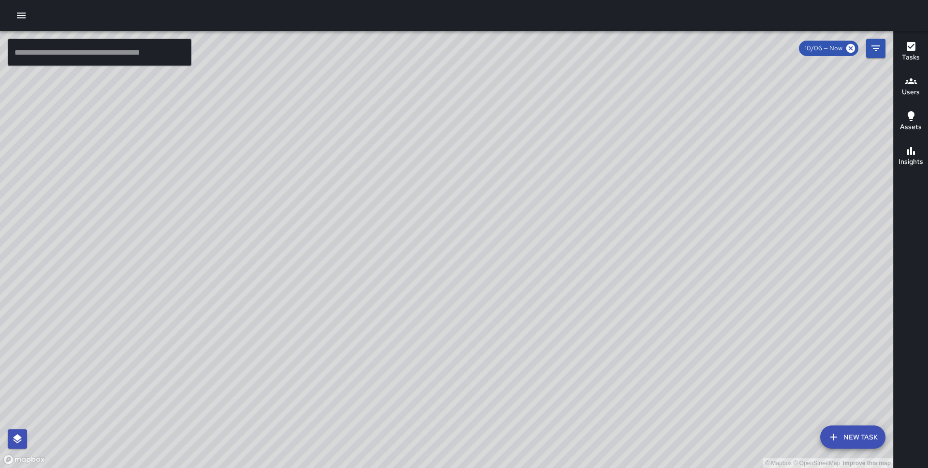
click at [356, 196] on div "© Mapbox © OpenStreetMap Improve this map" at bounding box center [446, 249] width 893 height 437
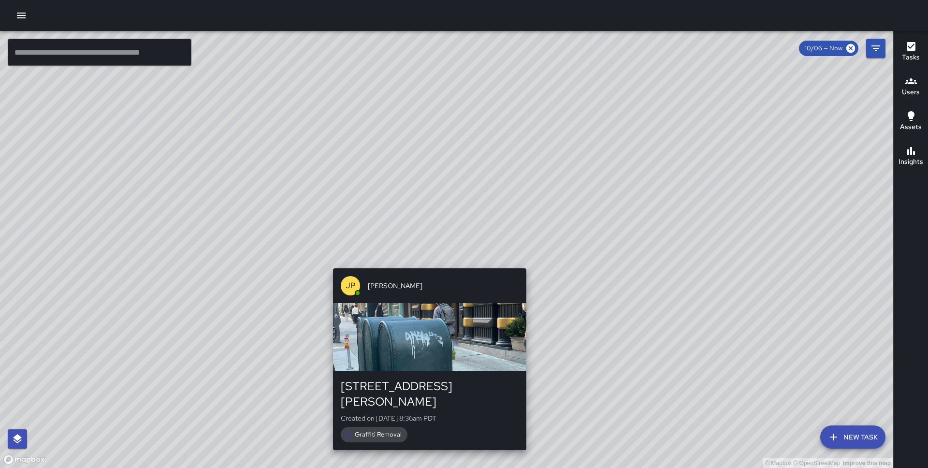
click at [427, 262] on div "© Mapbox © OpenStreetMap Improve this map JP [PERSON_NAME] [STREET_ADDRESS][PER…" at bounding box center [446, 249] width 893 height 437
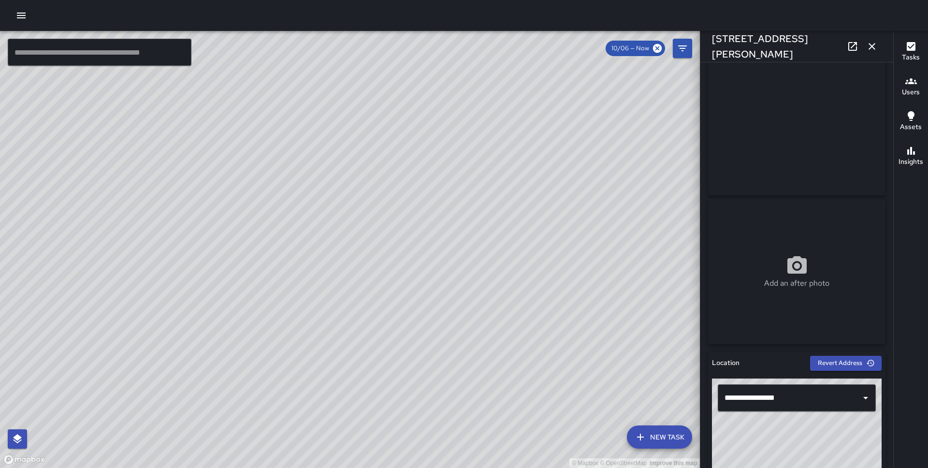
scroll to position [25, 0]
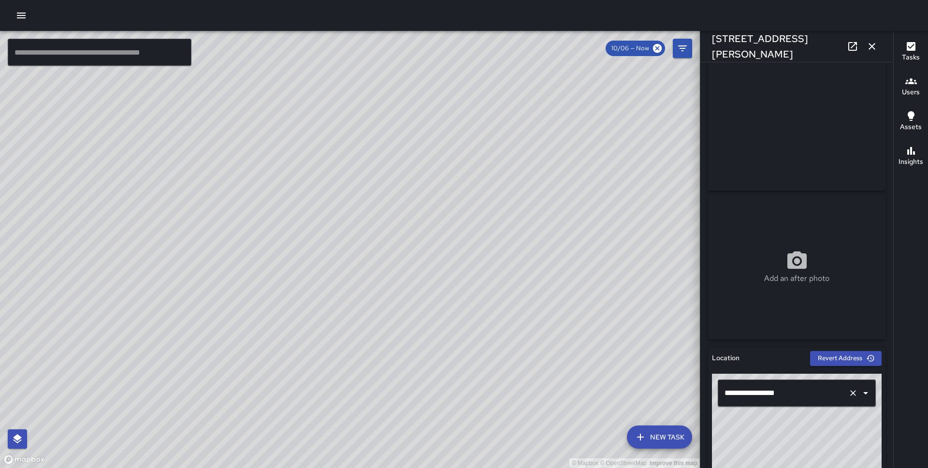
click at [730, 400] on input "**********" at bounding box center [783, 393] width 122 height 18
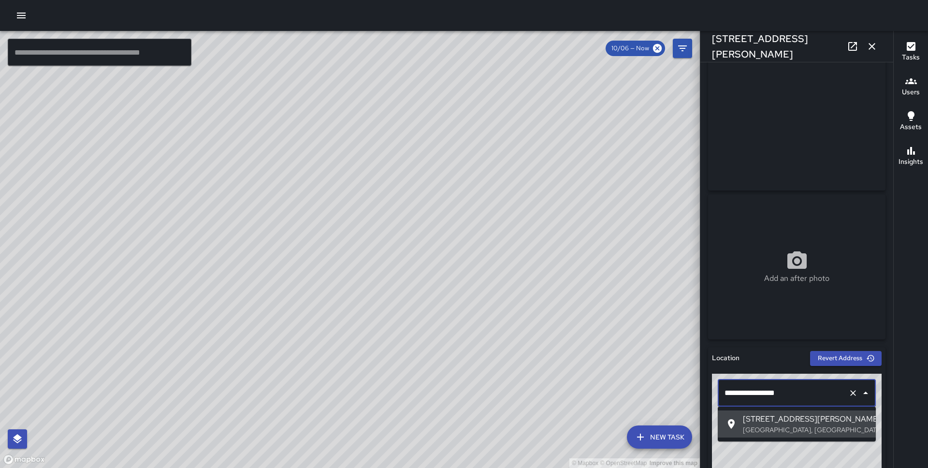
click at [727, 395] on input "**********" at bounding box center [783, 393] width 122 height 18
click at [745, 422] on span "[STREET_ADDRESS][PERSON_NAME]" at bounding box center [805, 419] width 125 height 12
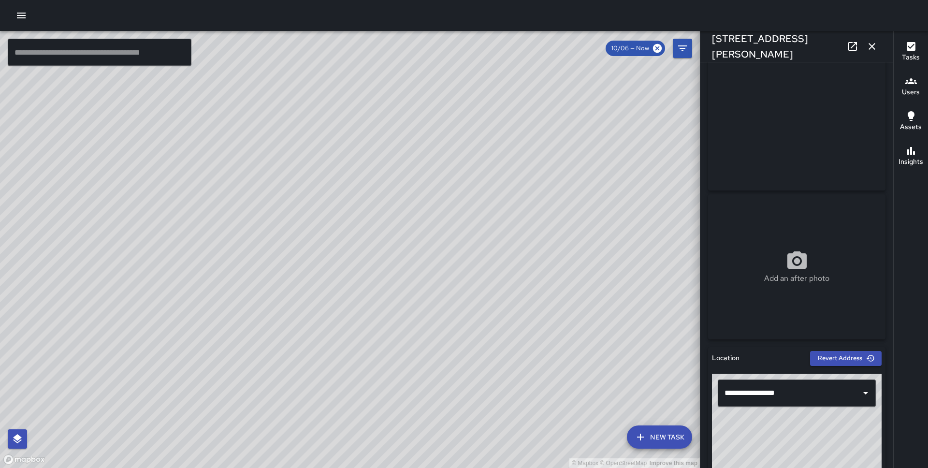
drag, startPoint x: 334, startPoint y: 250, endPoint x: 338, endPoint y: 230, distance: 20.2
click at [338, 230] on div "© Mapbox © OpenStreetMap Improve this map" at bounding box center [350, 249] width 700 height 437
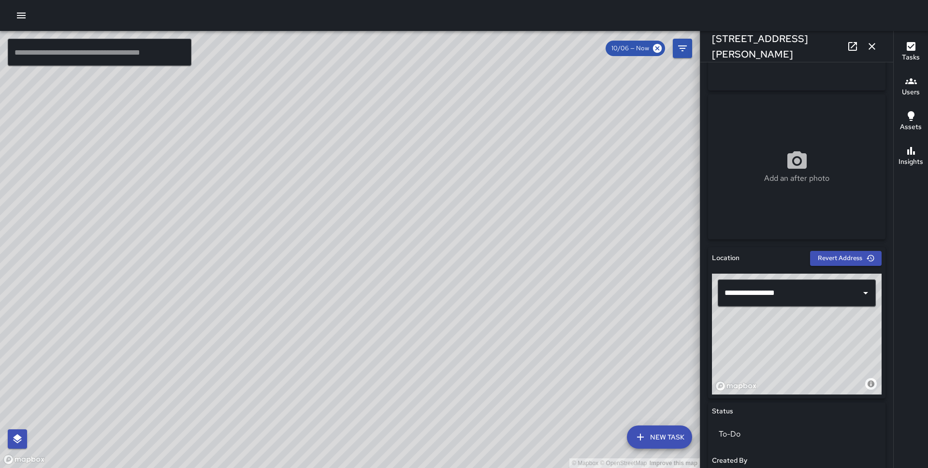
drag, startPoint x: 837, startPoint y: 349, endPoint x: 834, endPoint y: 323, distance: 26.7
click at [834, 323] on div "© Mapbox © OpenStreetMap Improve this map" at bounding box center [797, 333] width 170 height 121
drag, startPoint x: 834, startPoint y: 323, endPoint x: 820, endPoint y: 326, distance: 14.3
click at [820, 326] on div "© Mapbox © OpenStreetMap Improve this map" at bounding box center [797, 333] width 170 height 121
drag, startPoint x: 820, startPoint y: 326, endPoint x: 826, endPoint y: 326, distance: 6.3
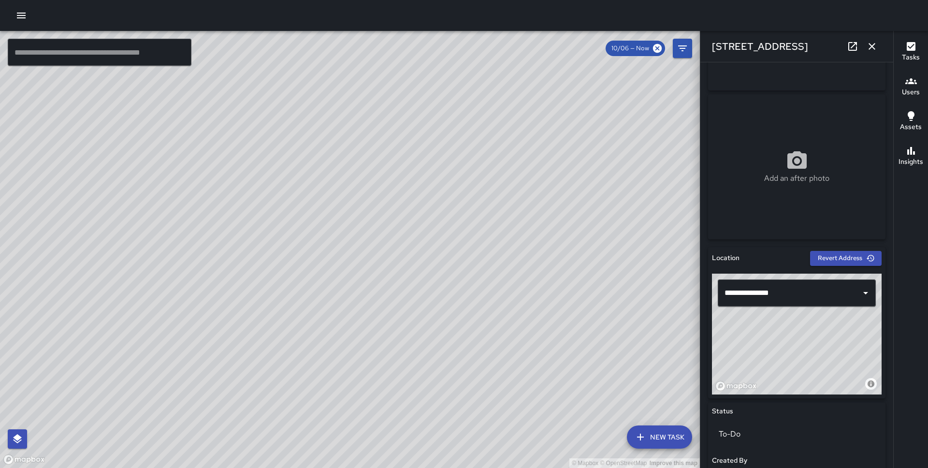
click at [826, 326] on div "© Mapbox © OpenStreetMap Improve this map" at bounding box center [797, 333] width 170 height 121
click at [830, 326] on div "© Mapbox © OpenStreetMap Improve this map" at bounding box center [797, 333] width 170 height 121
type input "**********"
drag, startPoint x: 830, startPoint y: 326, endPoint x: 829, endPoint y: 320, distance: 5.9
click at [829, 320] on div "© Mapbox © OpenStreetMap Improve this map" at bounding box center [797, 333] width 170 height 121
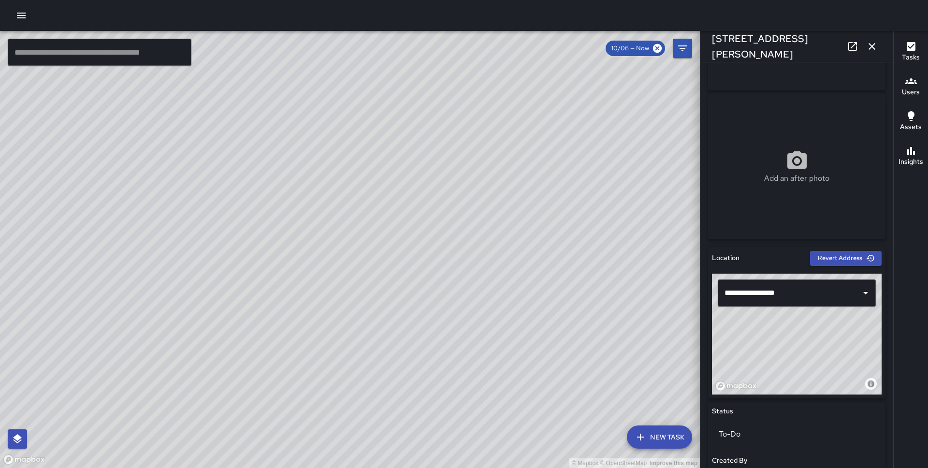
scroll to position [0, 0]
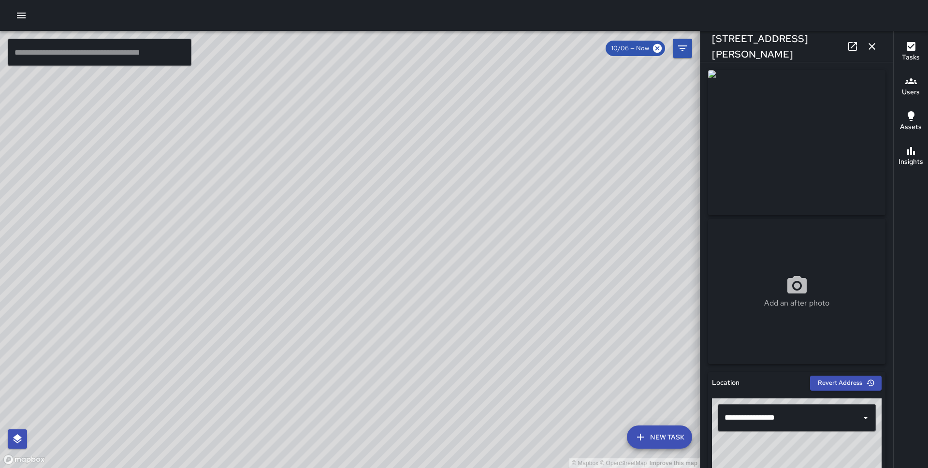
click at [871, 45] on icon "button" at bounding box center [871, 46] width 7 height 7
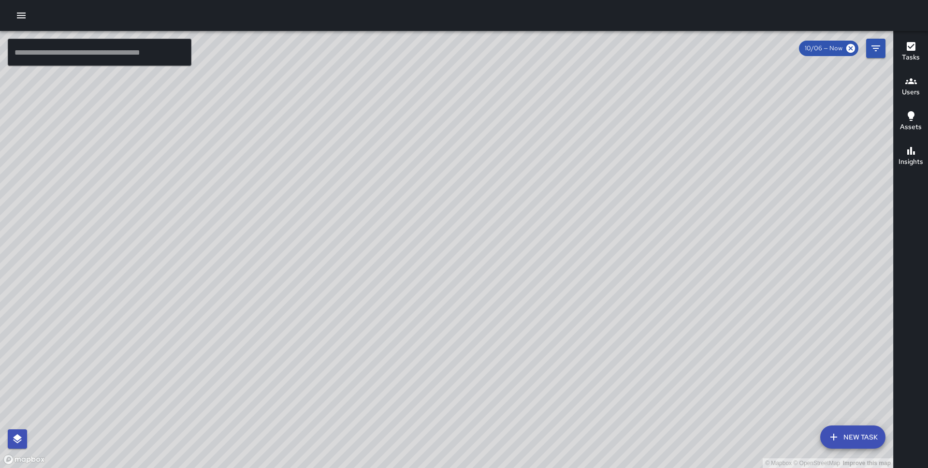
drag, startPoint x: 672, startPoint y: 268, endPoint x: 358, endPoint y: 246, distance: 314.7
click at [358, 246] on div "© Mapbox © OpenStreetMap Improve this map" at bounding box center [446, 249] width 893 height 437
drag, startPoint x: 557, startPoint y: 243, endPoint x: 205, endPoint y: 346, distance: 366.5
click at [205, 346] on div "© Mapbox © OpenStreetMap Improve this map" at bounding box center [446, 249] width 893 height 437
drag, startPoint x: 598, startPoint y: 256, endPoint x: 347, endPoint y: 404, distance: 291.3
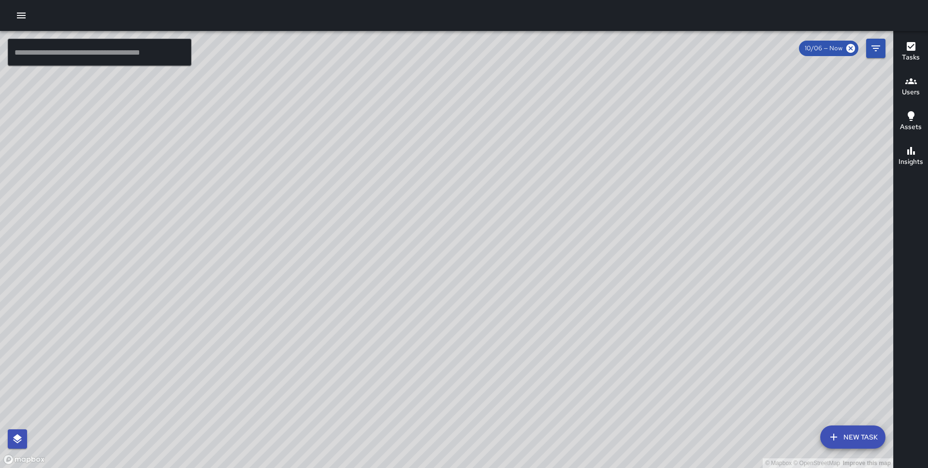
click at [347, 404] on div "© Mapbox © OpenStreetMap Improve this map" at bounding box center [446, 249] width 893 height 437
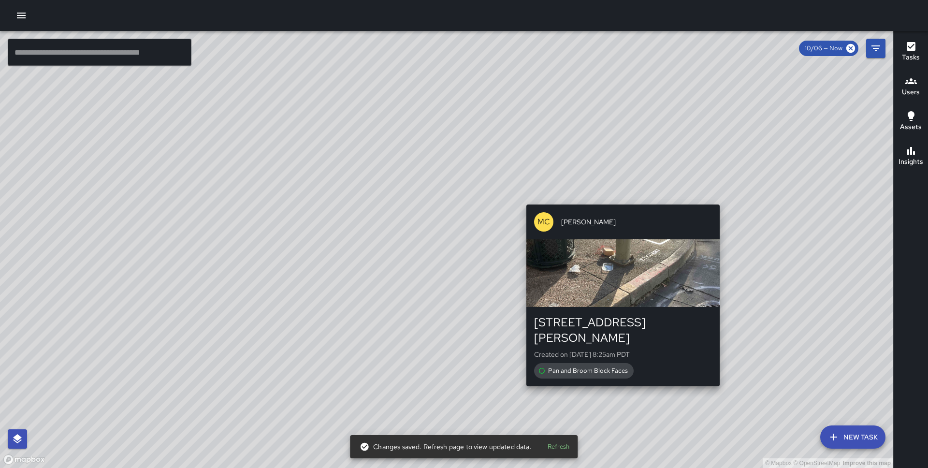
click at [616, 196] on div "© Mapbox © OpenStreetMap Improve this map MC [PERSON_NAME] [GEOGRAPHIC_DATA][PE…" at bounding box center [446, 249] width 893 height 437
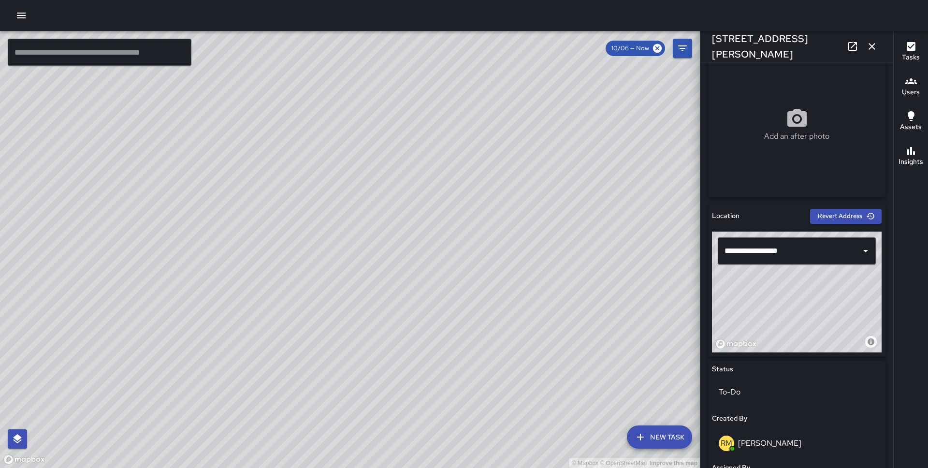
scroll to position [168, 0]
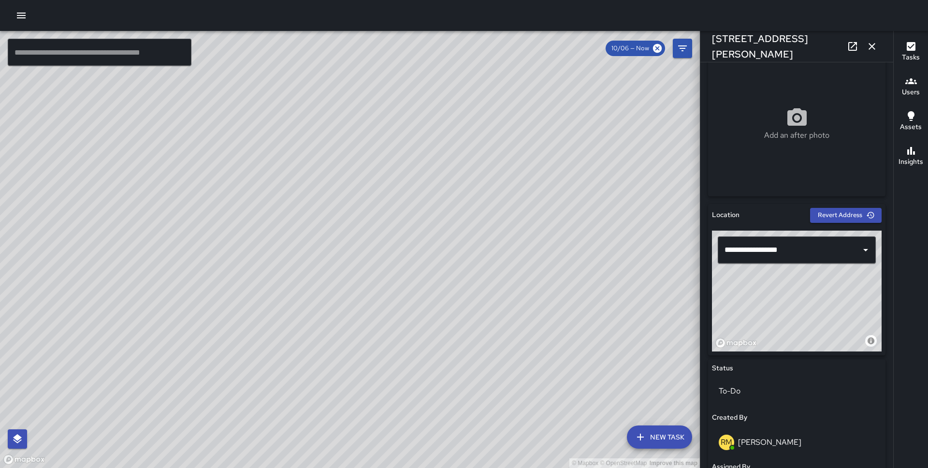
drag, startPoint x: 846, startPoint y: 315, endPoint x: 799, endPoint y: 294, distance: 52.1
click at [799, 294] on div "© Mapbox © OpenStreetMap Improve this map" at bounding box center [797, 290] width 170 height 121
type input "**********"
click at [384, 249] on div "© Mapbox © OpenStreetMap Improve this map JP [PERSON_NAME] [STREET_ADDRESS][PER…" at bounding box center [350, 249] width 700 height 437
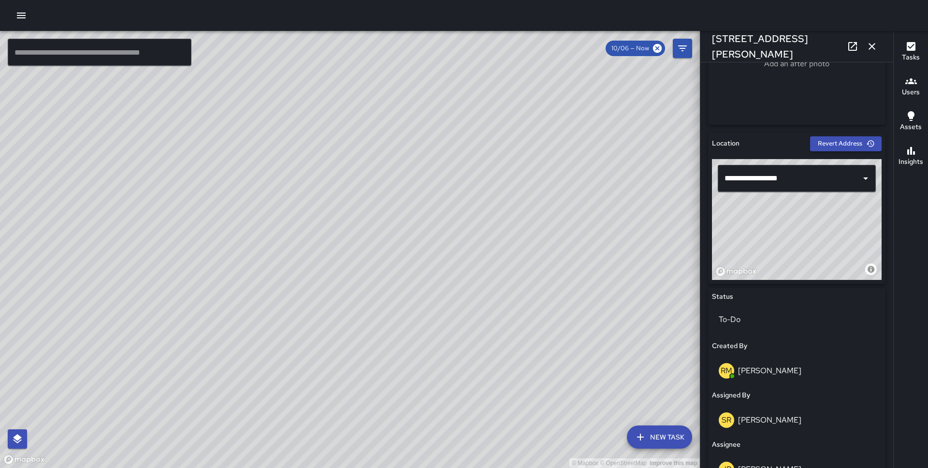
scroll to position [365, 0]
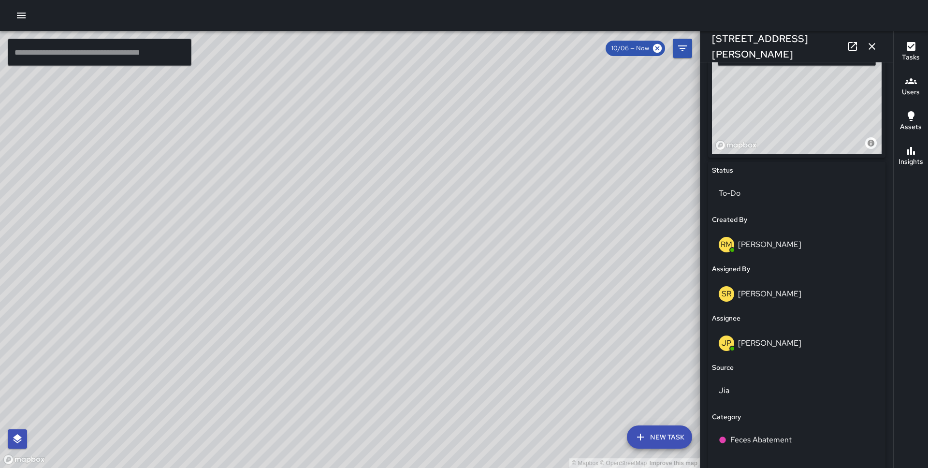
drag, startPoint x: 812, startPoint y: 114, endPoint x: 810, endPoint y: 102, distance: 12.2
click at [810, 102] on div "© Mapbox © OpenStreetMap Improve this map" at bounding box center [797, 93] width 170 height 121
type input "**********"
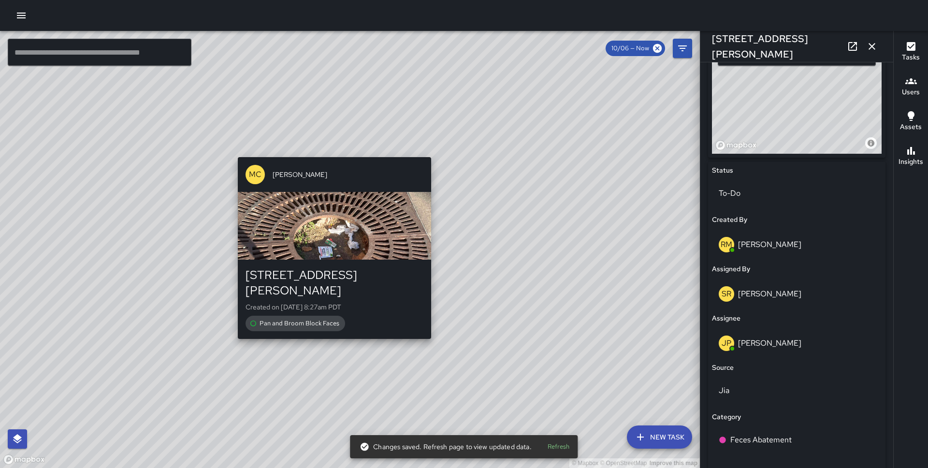
click at [330, 150] on div "© Mapbox © OpenStreetMap Improve this map MC [PERSON_NAME] [GEOGRAPHIC_DATA][PE…" at bounding box center [350, 249] width 700 height 437
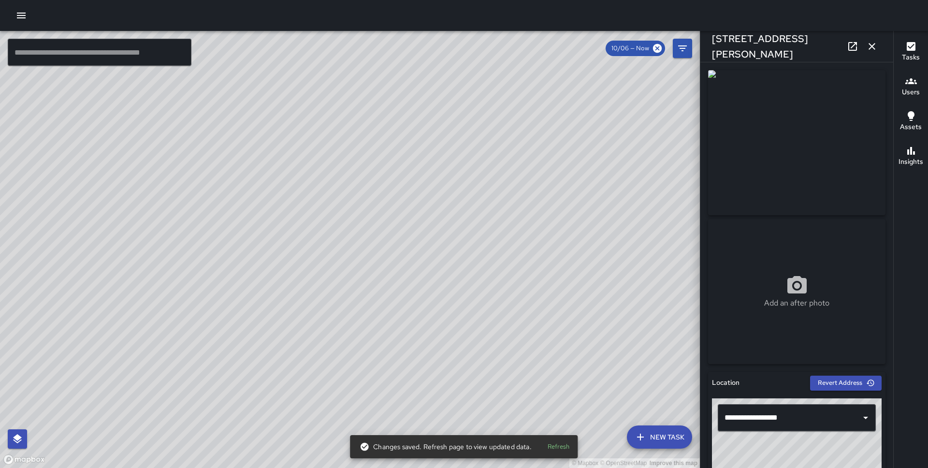
click at [320, 224] on div "© Mapbox © OpenStreetMap Improve this map MC [PERSON_NAME] 146 The Embarcadero …" at bounding box center [350, 249] width 700 height 437
drag, startPoint x: 283, startPoint y: 231, endPoint x: 355, endPoint y: 217, distance: 72.8
click at [355, 217] on div "© Mapbox © OpenStreetMap Improve this map" at bounding box center [350, 249] width 700 height 437
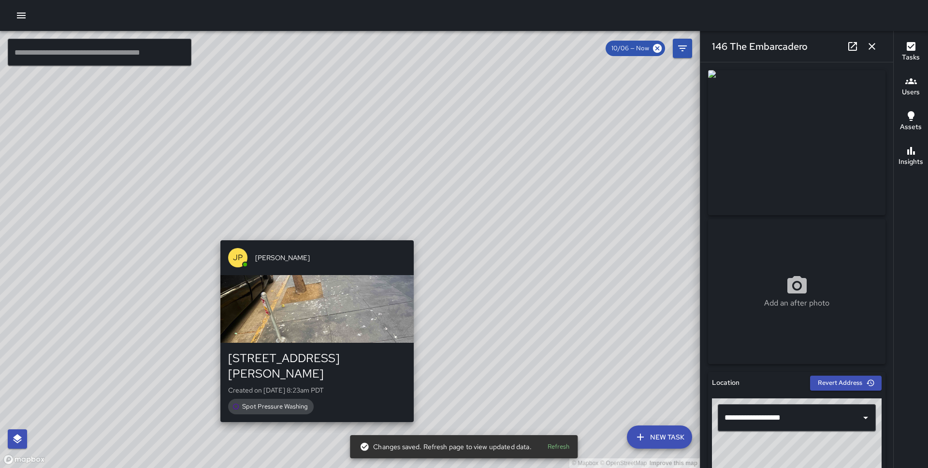
click at [311, 234] on div "© Mapbox © OpenStreetMap Improve this map JP [PERSON_NAME] [STREET_ADDRESS][GEO…" at bounding box center [350, 249] width 700 height 437
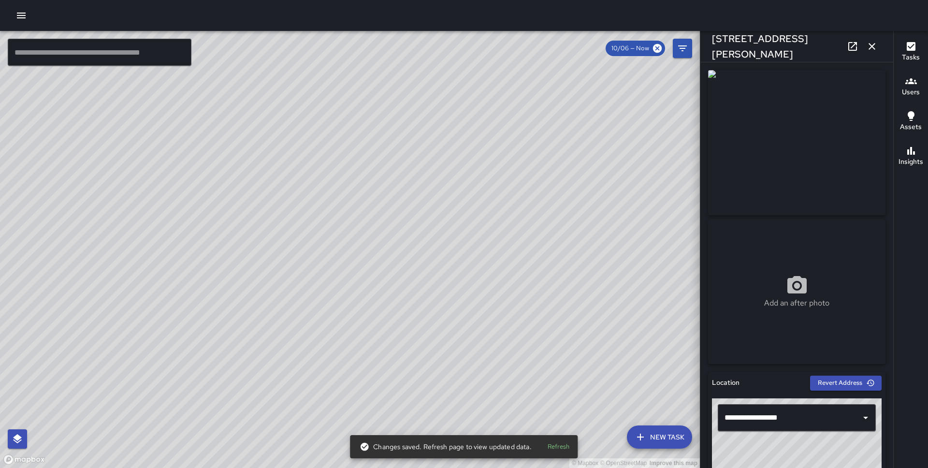
click at [383, 260] on div "© Mapbox © OpenStreetMap Improve this map" at bounding box center [350, 249] width 700 height 437
click at [381, 262] on div "© Mapbox © OpenStreetMap Improve this map MC [PERSON_NAME] [STREET_ADDRESS][PER…" at bounding box center [350, 249] width 700 height 437
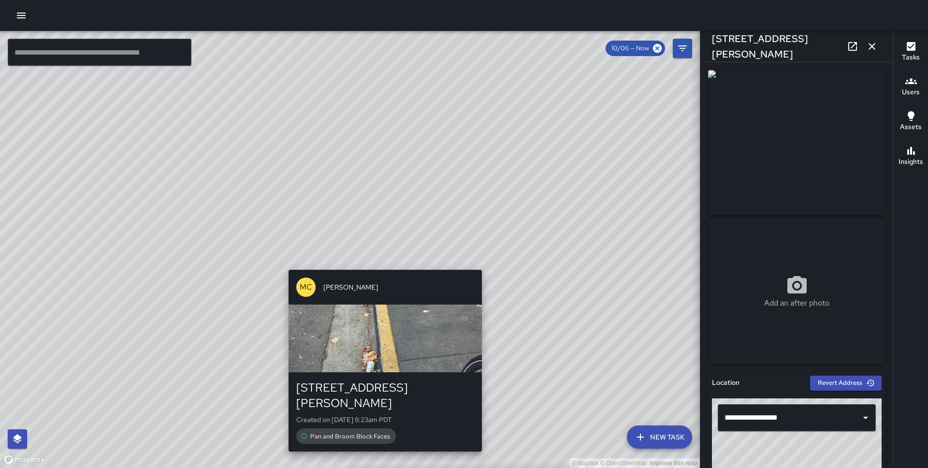
type input "**********"
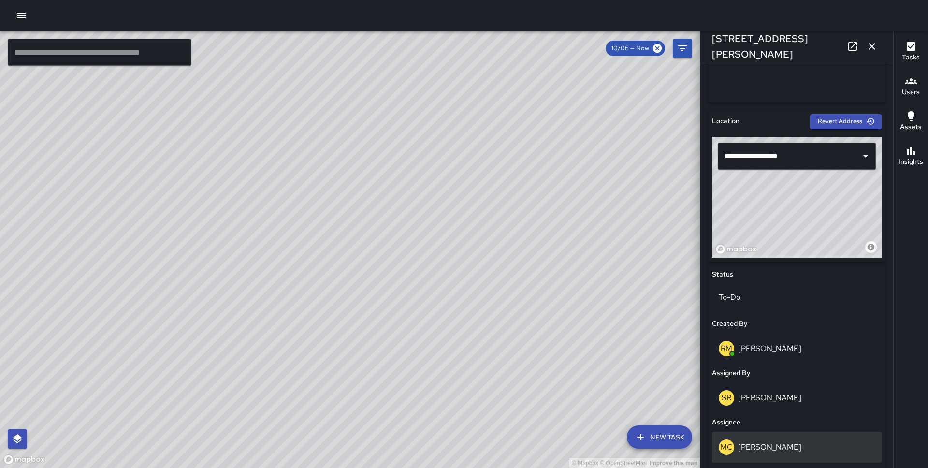
scroll to position [229, 0]
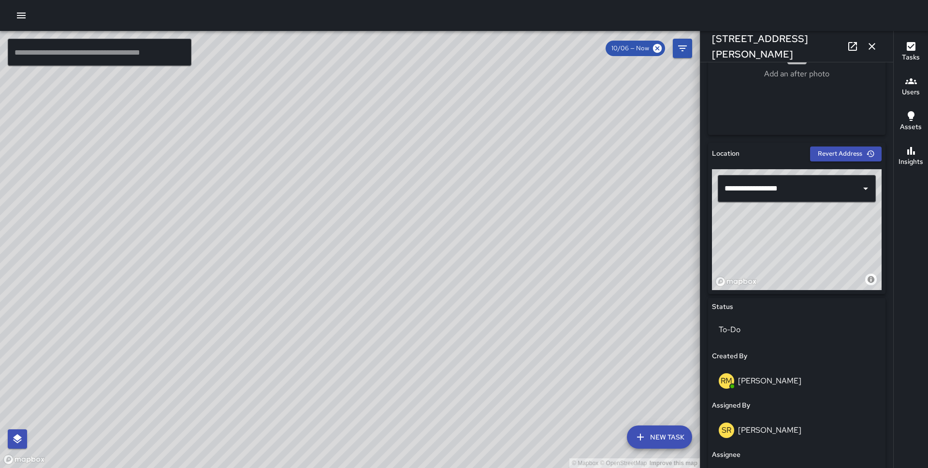
drag, startPoint x: 825, startPoint y: 236, endPoint x: 840, endPoint y: 220, distance: 21.9
click at [840, 220] on div "© Mapbox © OpenStreetMap Improve this map" at bounding box center [797, 229] width 170 height 121
click at [371, 280] on div "© Mapbox © OpenStreetMap Improve this map MC [PERSON_NAME] [STREET_ADDRESS][PER…" at bounding box center [350, 249] width 700 height 437
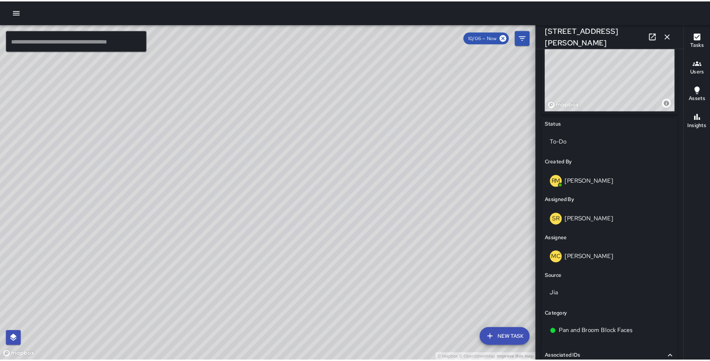
scroll to position [395, 0]
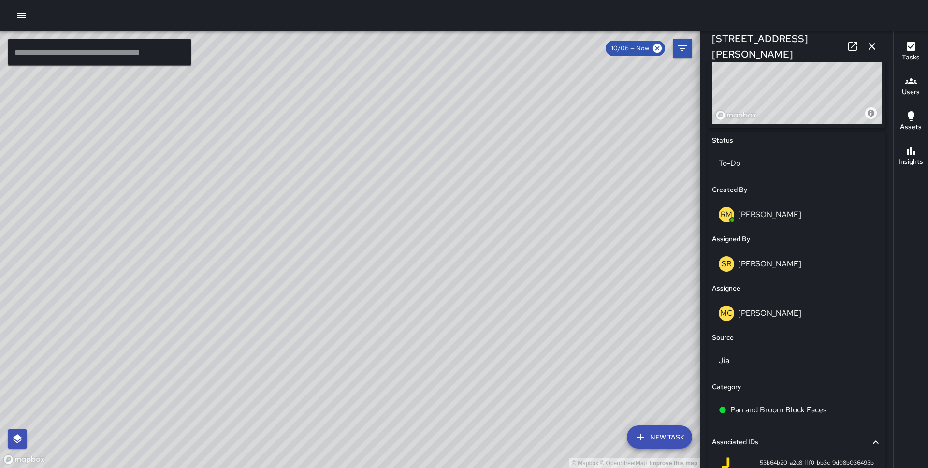
drag, startPoint x: 820, startPoint y: 87, endPoint x: 831, endPoint y: 72, distance: 19.3
click at [831, 72] on div "© Mapbox © OpenStreetMap Improve this map" at bounding box center [797, 63] width 170 height 121
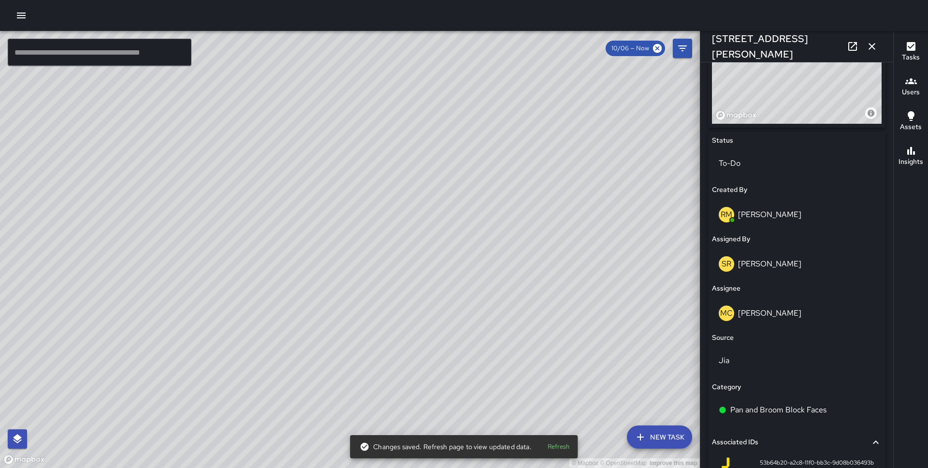
click at [873, 43] on icon "button" at bounding box center [872, 47] width 12 height 12
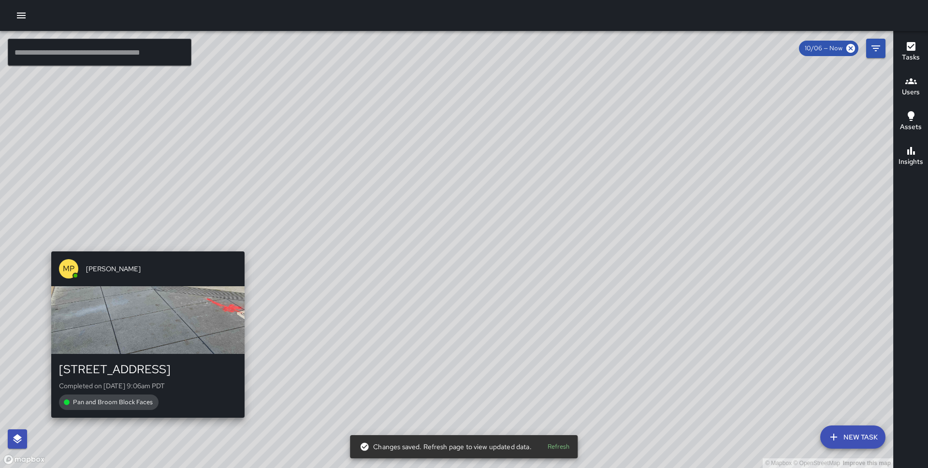
click at [243, 245] on div "© Mapbox © OpenStreetMap Improve this map MP [PERSON_NAME] [STREET_ADDRESS] Com…" at bounding box center [446, 249] width 893 height 437
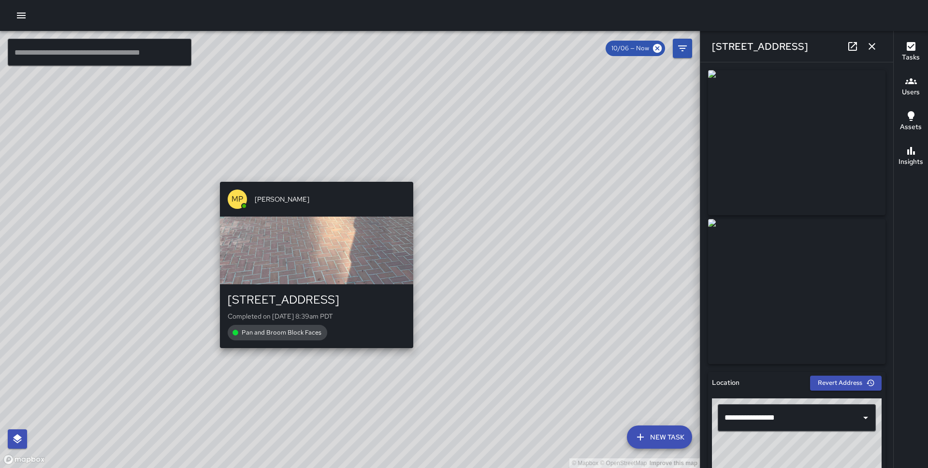
click at [312, 175] on div "© Mapbox © OpenStreetMap Improve this map MP [PERSON_NAME] [STREET_ADDRESS][PER…" at bounding box center [350, 249] width 700 height 437
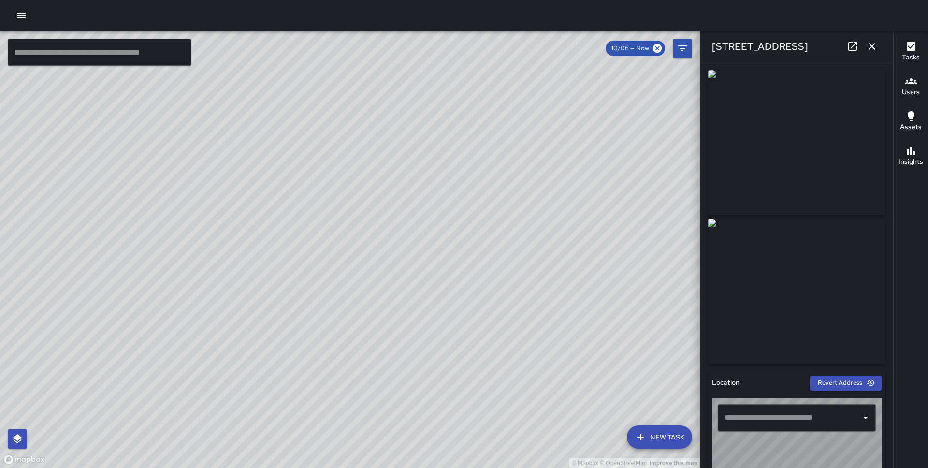
type input "**********"
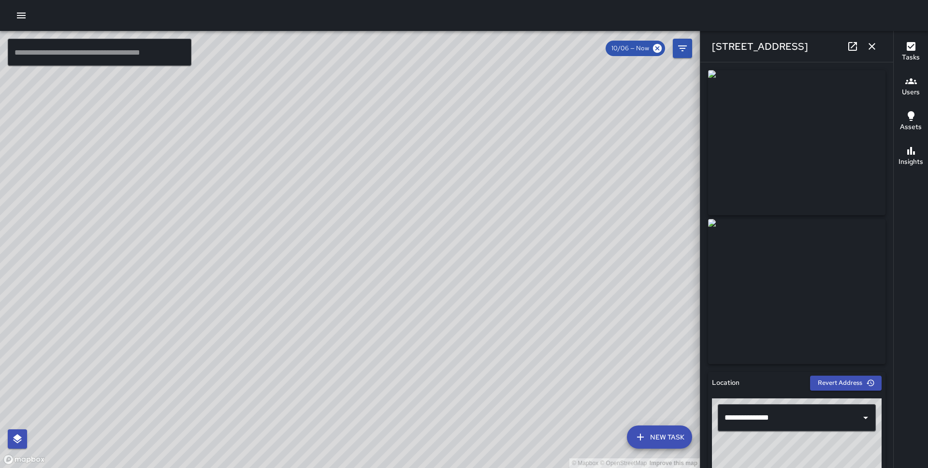
click at [875, 45] on icon "button" at bounding box center [872, 47] width 12 height 12
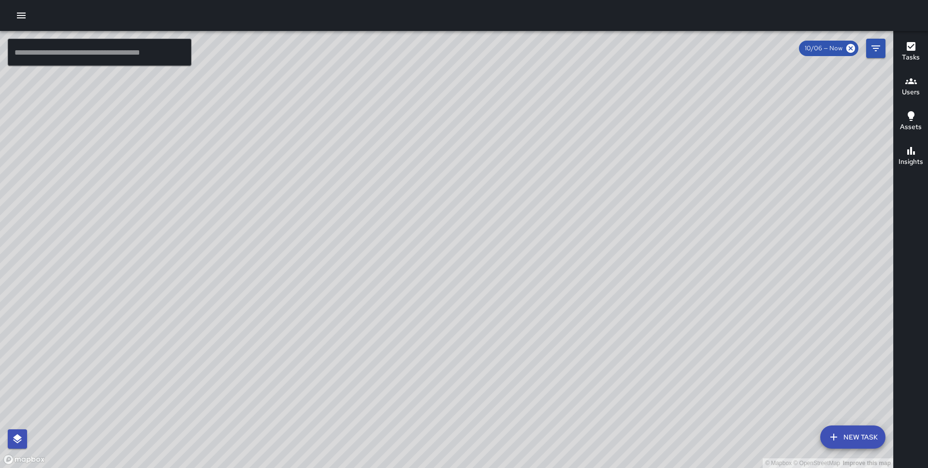
drag, startPoint x: 162, startPoint y: 200, endPoint x: 403, endPoint y: 98, distance: 261.3
click at [403, 98] on div "© Mapbox © OpenStreetMap Improve this map" at bounding box center [446, 249] width 893 height 437
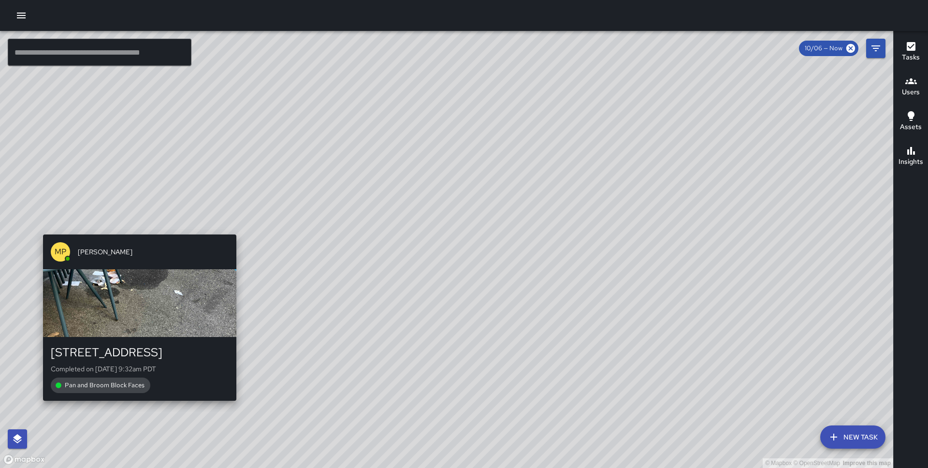
click at [137, 231] on div "MP [PERSON_NAME] [STREET_ADDRESS] Completed on [DATE] 9:32am PDT Pan and Broom …" at bounding box center [139, 317] width 201 height 174
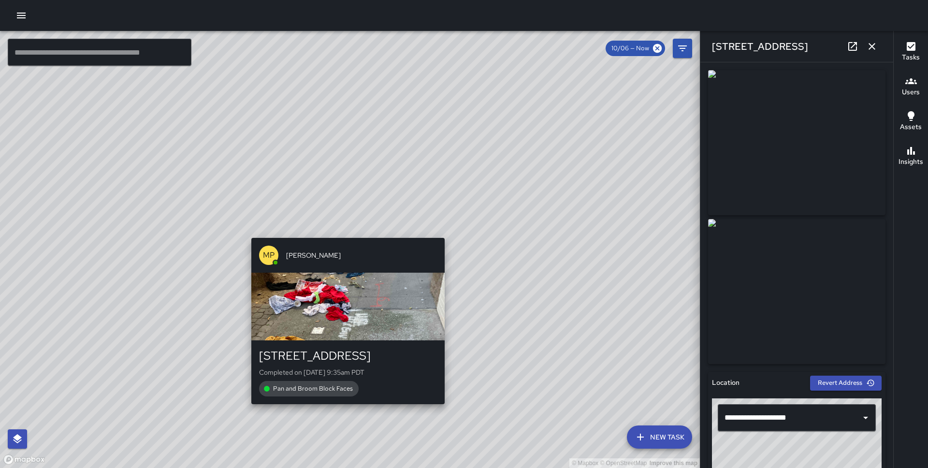
click at [342, 231] on div "© Mapbox © OpenStreetMap Improve this map MP [PERSON_NAME] [STREET_ADDRESS] Com…" at bounding box center [350, 249] width 700 height 437
type input "**********"
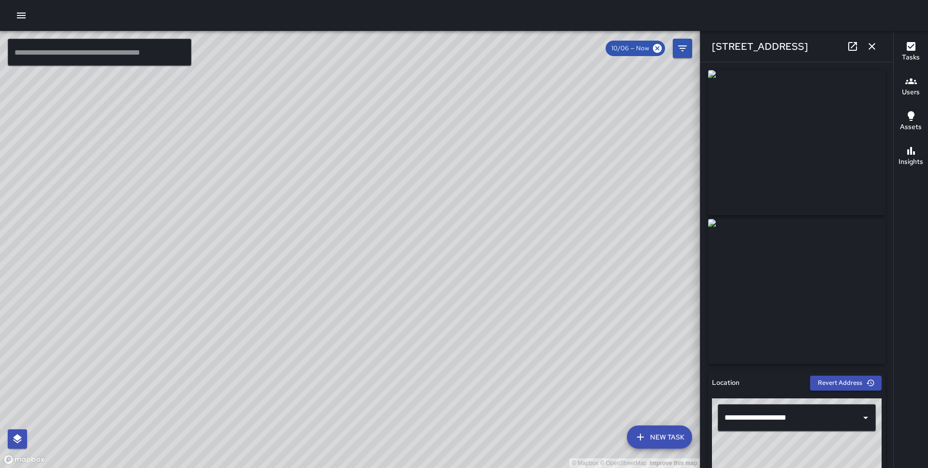
click at [875, 41] on icon "button" at bounding box center [872, 47] width 12 height 12
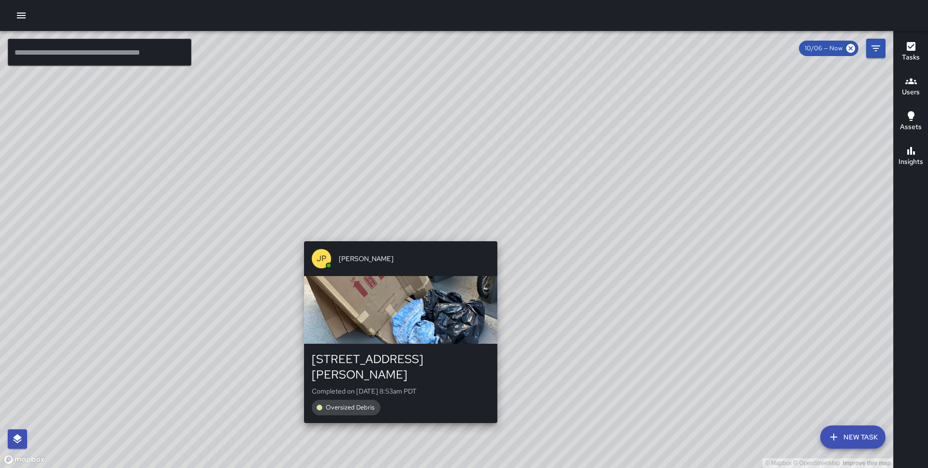
click at [393, 235] on div "© Mapbox © OpenStreetMap Improve this map JP [PERSON_NAME] [STREET_ADDRESS][PER…" at bounding box center [446, 249] width 893 height 437
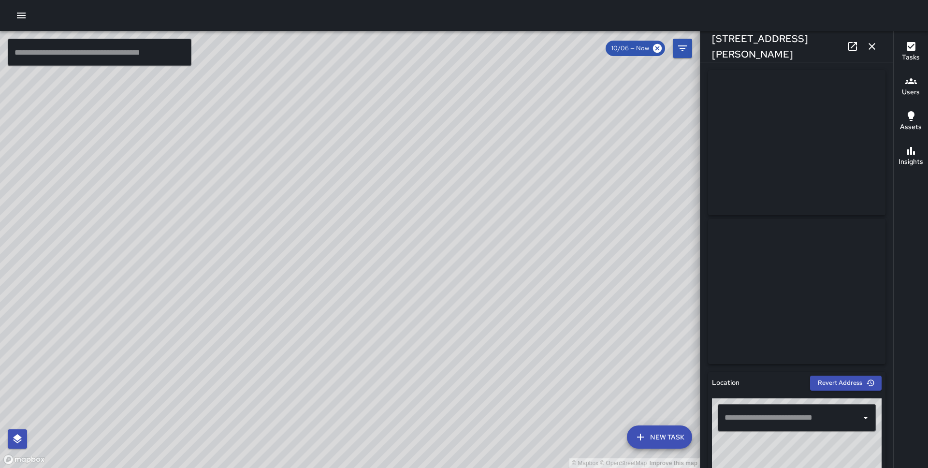
type input "**********"
click at [872, 42] on icon "button" at bounding box center [872, 47] width 12 height 12
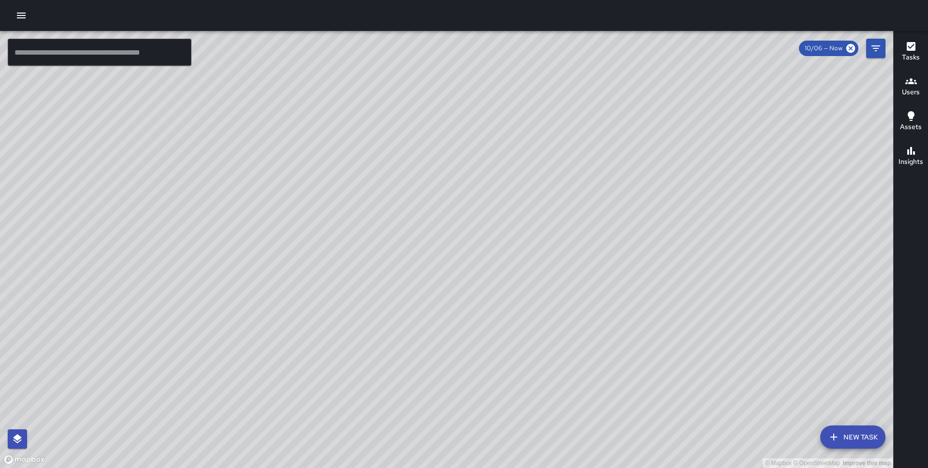
drag, startPoint x: 659, startPoint y: 139, endPoint x: 540, endPoint y: 139, distance: 119.3
click at [540, 139] on div "© Mapbox © OpenStreetMap Improve this map" at bounding box center [446, 249] width 893 height 437
